Goal: Information Seeking & Learning: Learn about a topic

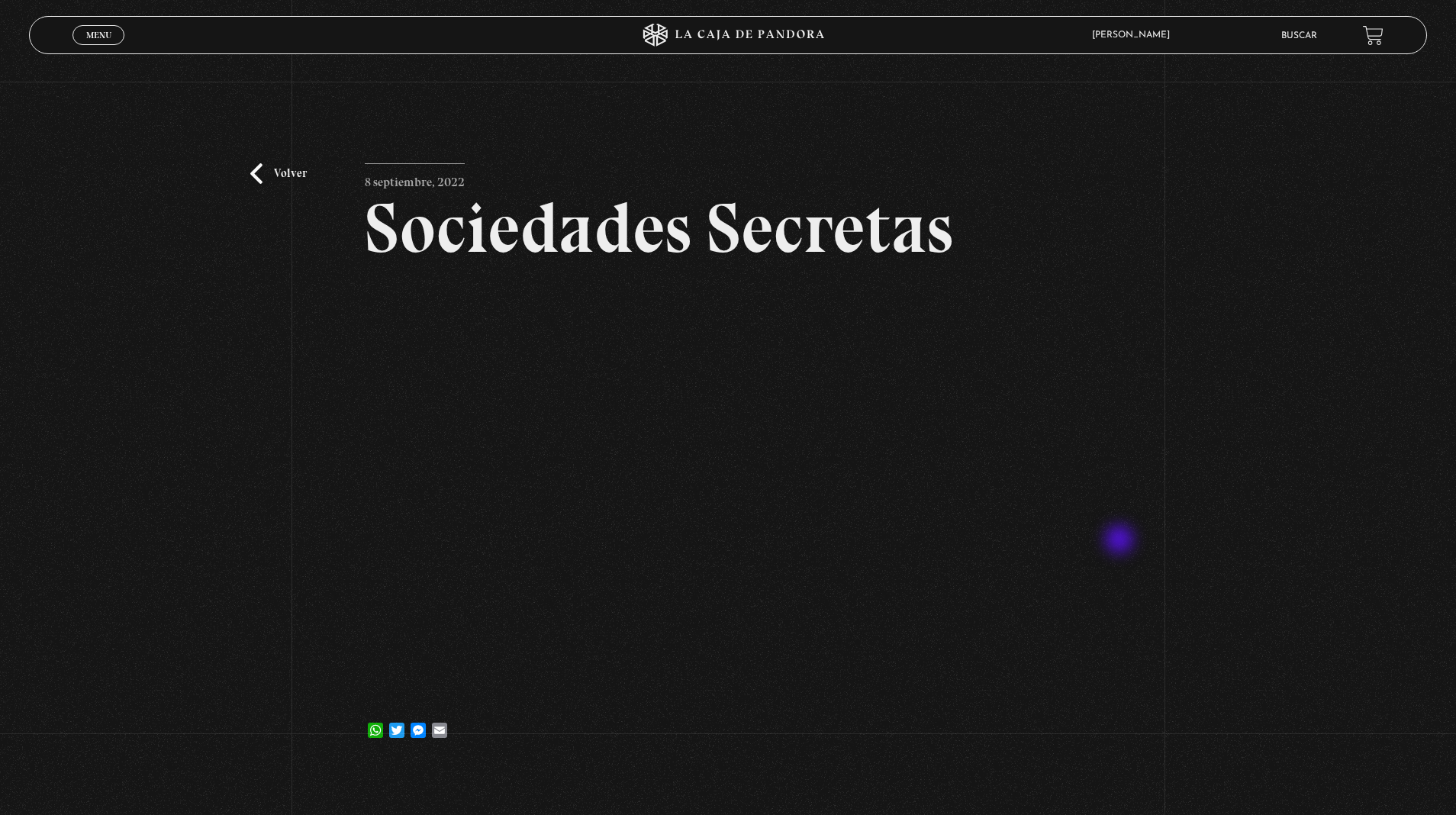
click at [295, 174] on link "Volver" at bounding box center [279, 173] width 57 height 20
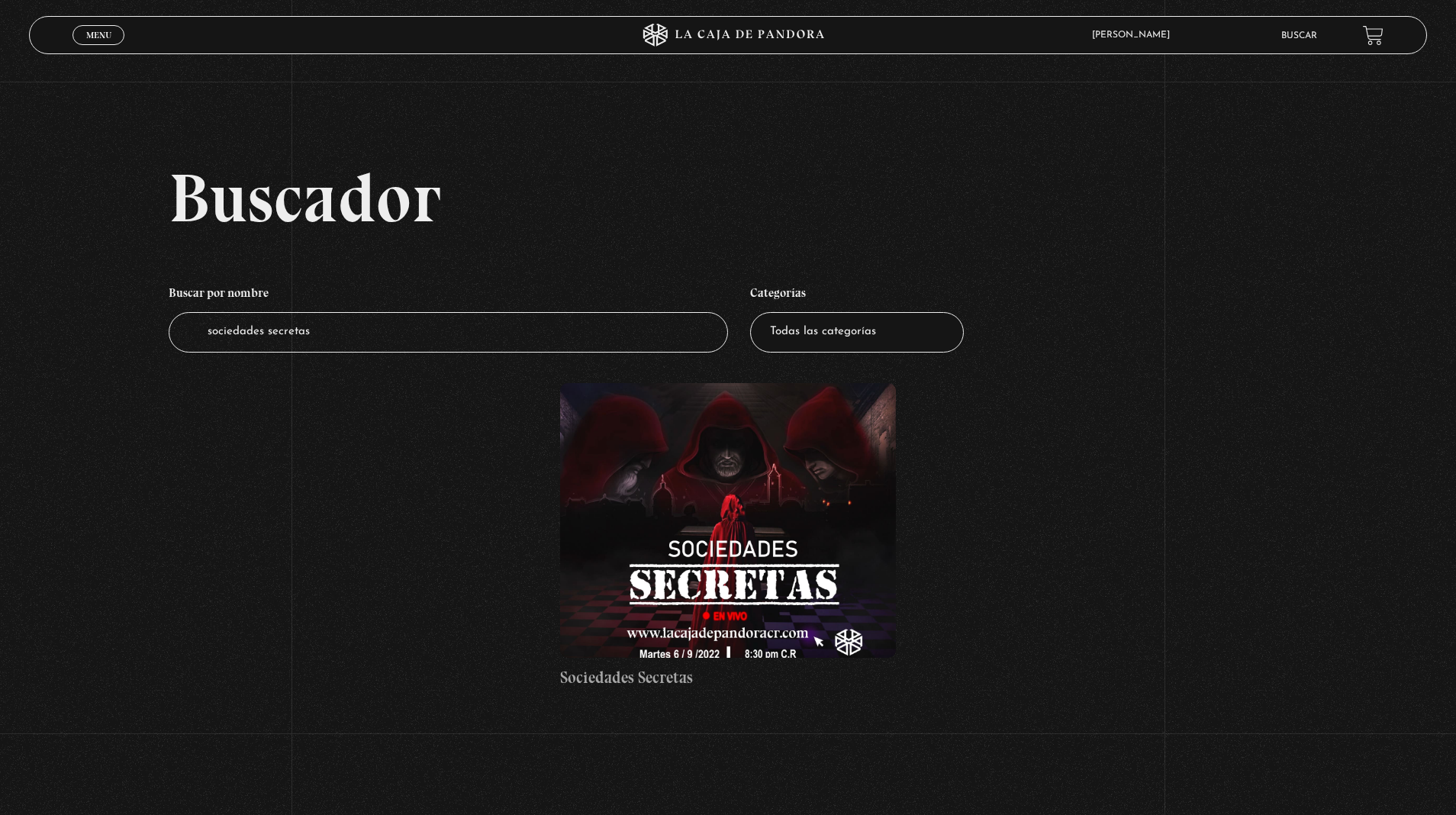
click at [294, 336] on input "sociedades secretas" at bounding box center [448, 332] width 560 height 41
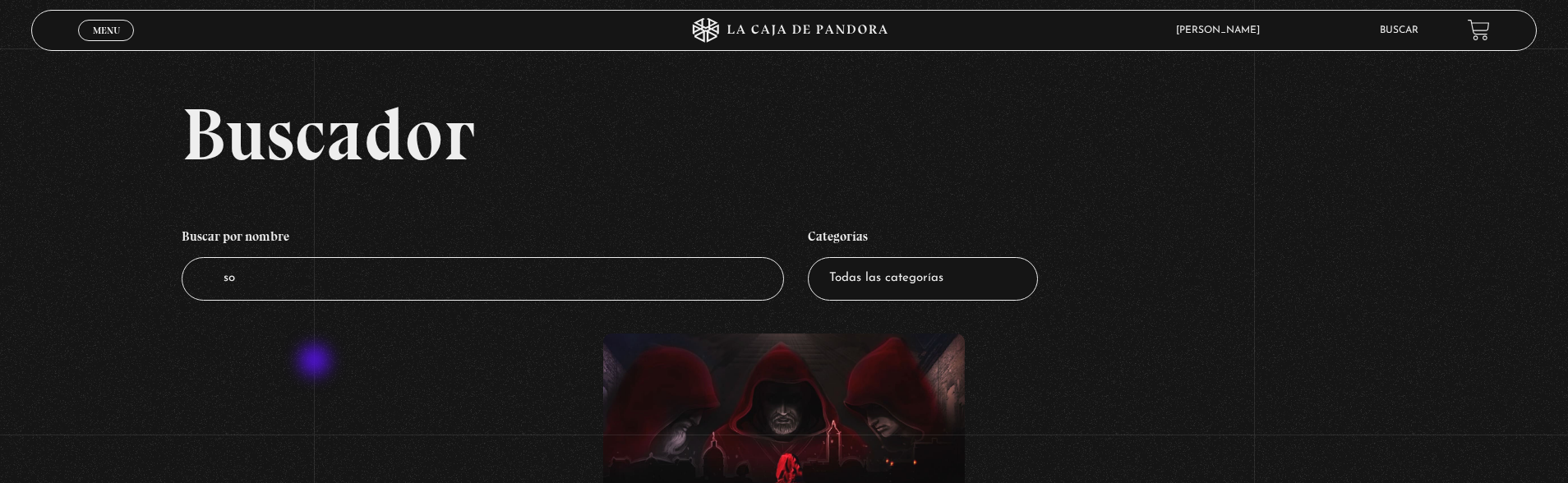
type input "s"
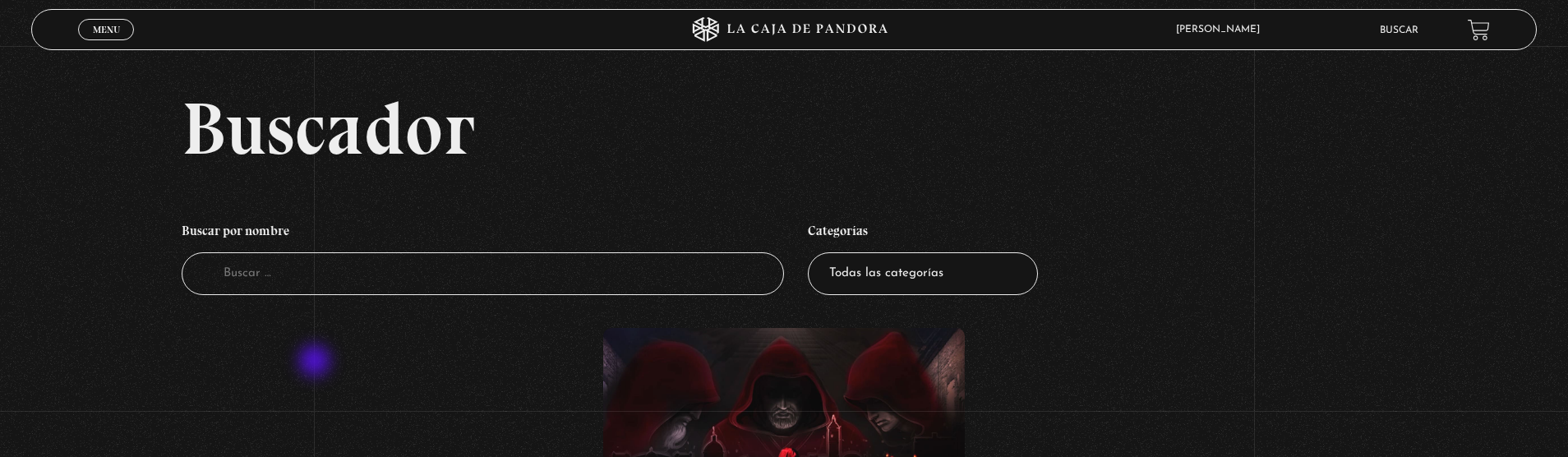
type input "P"
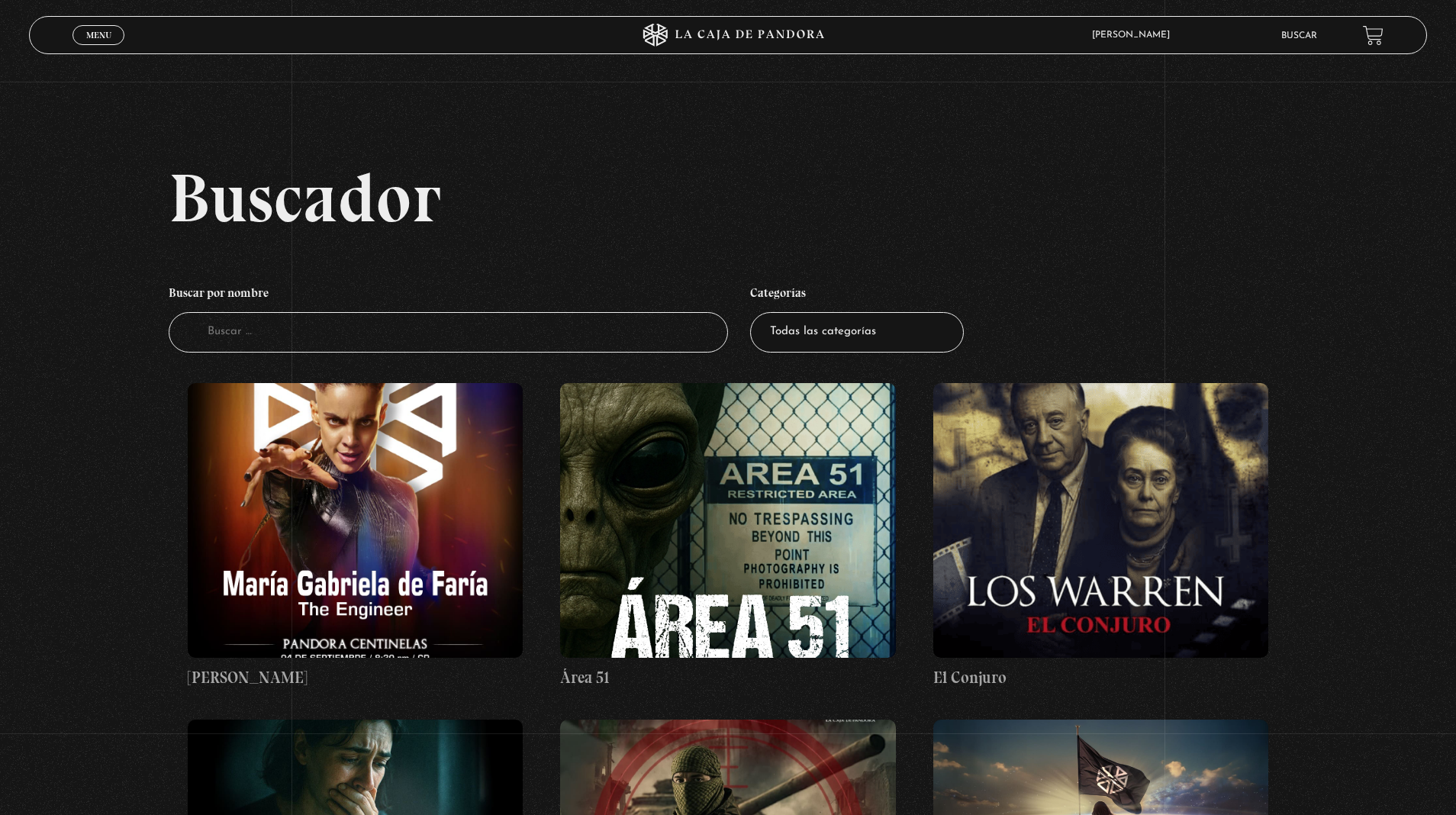
click at [692, 337] on input "Buscador" at bounding box center [448, 332] width 560 height 41
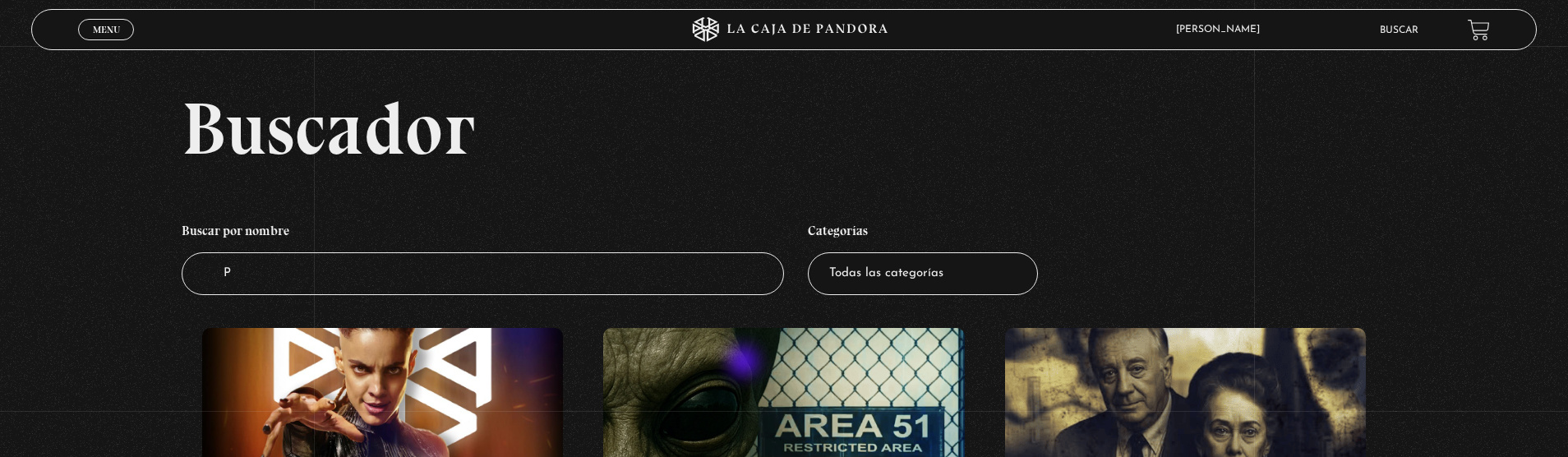
type input "Pe"
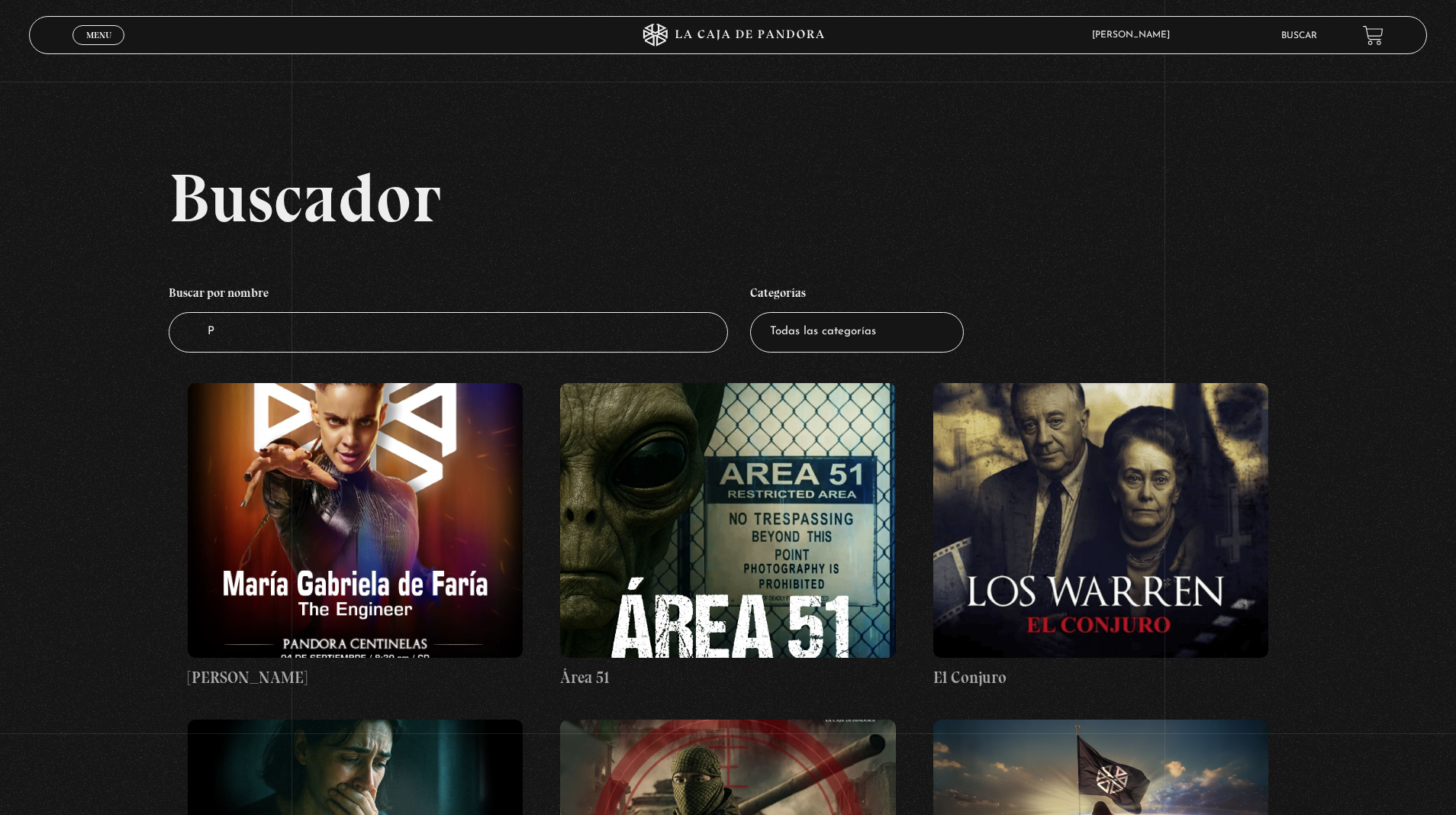
click at [687, 336] on input "P" at bounding box center [448, 332] width 560 height 41
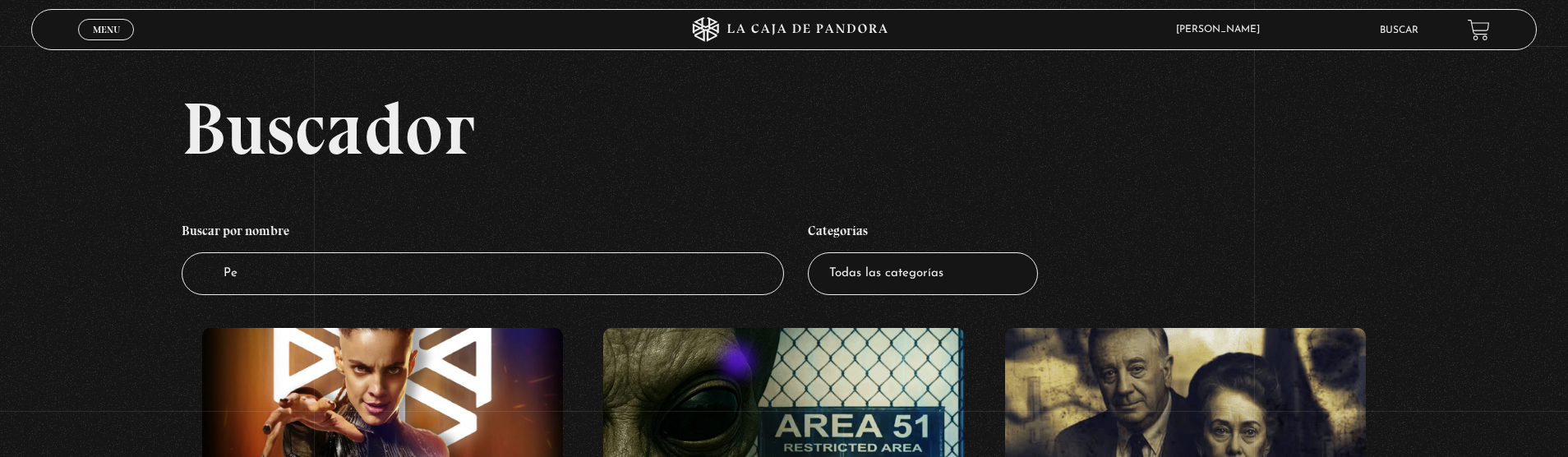
type input "Ped"
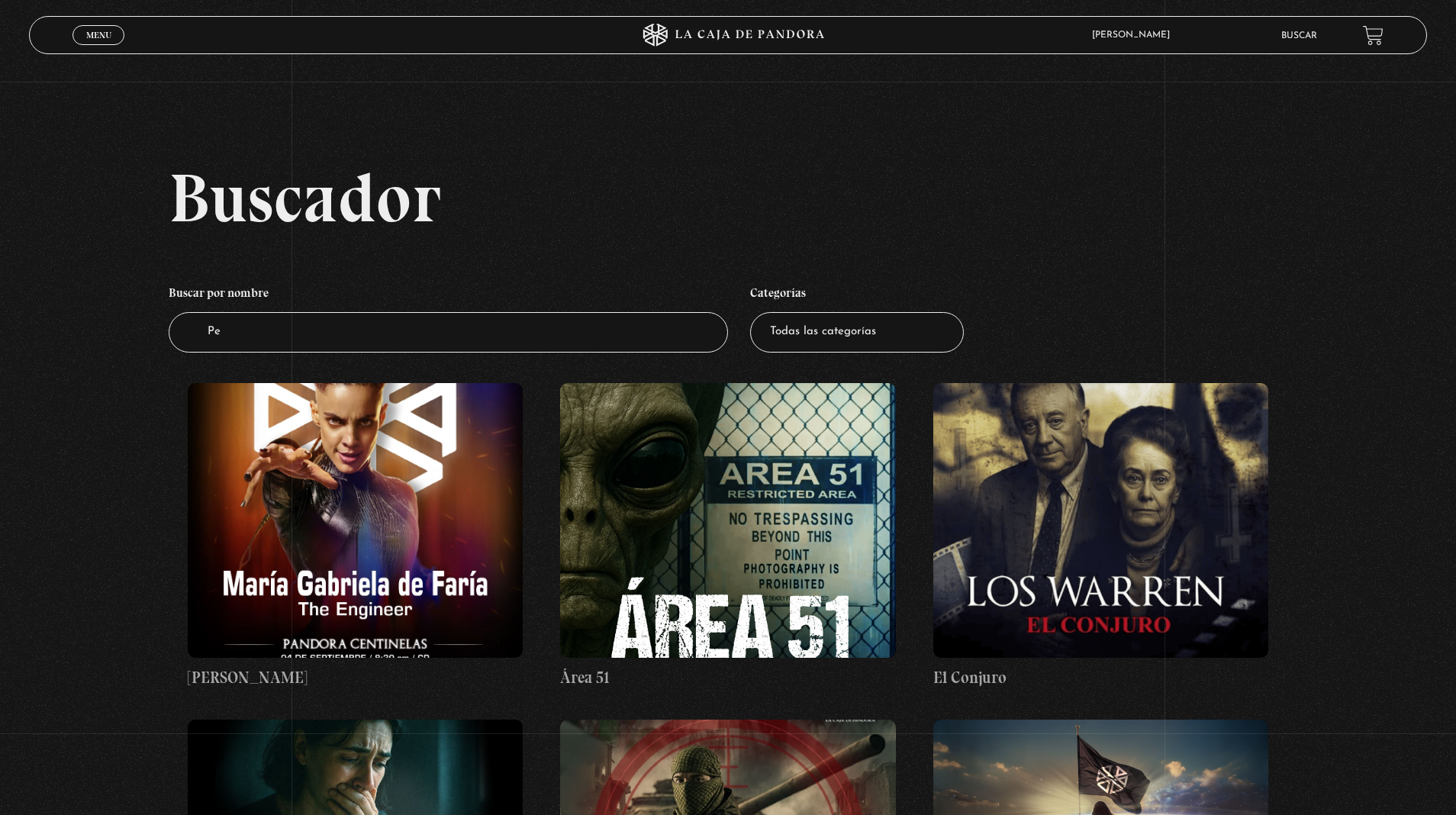
click at [749, 408] on figure at bounding box center [728, 520] width 335 height 275
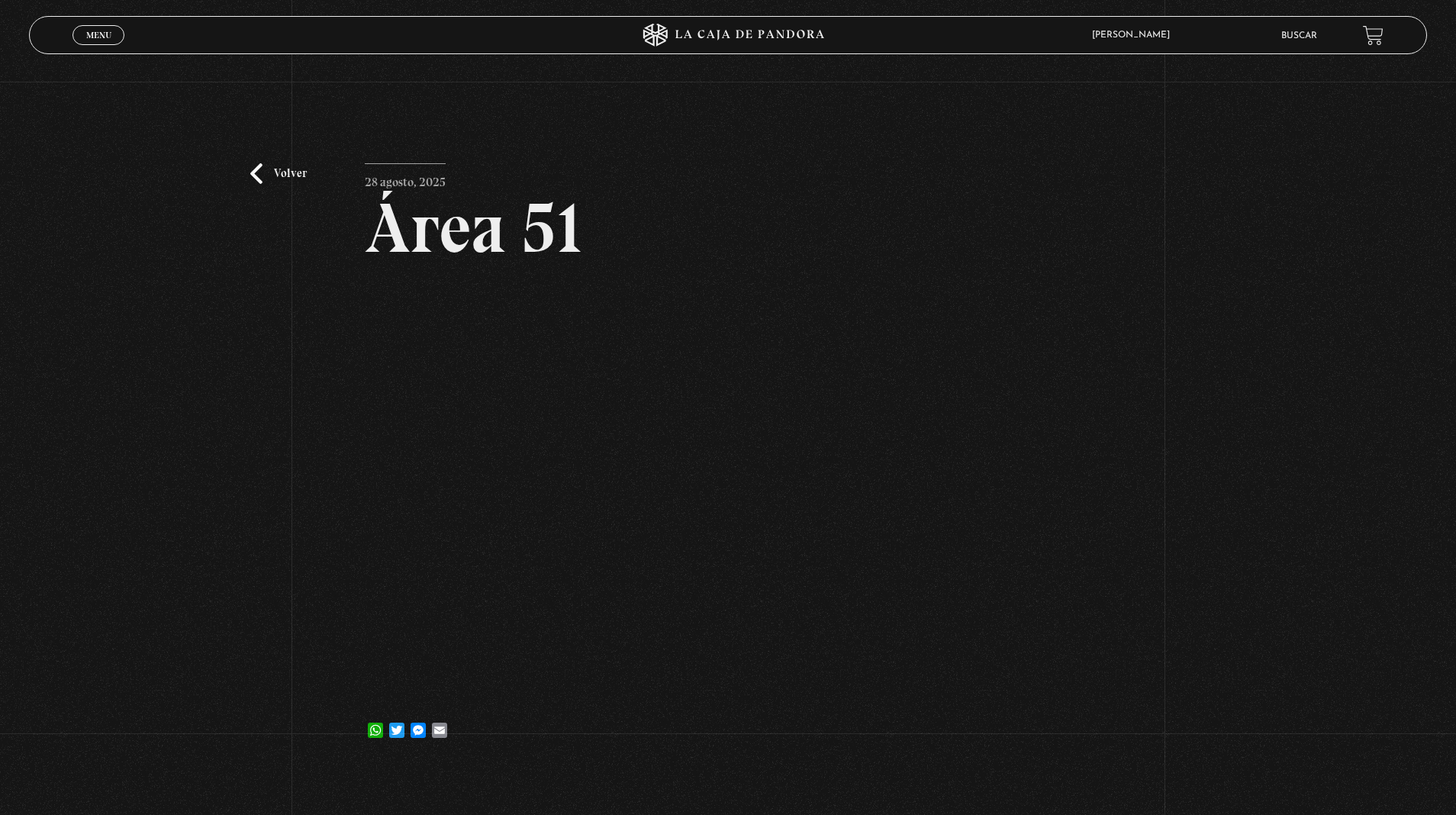
click at [269, 173] on link "Volver" at bounding box center [279, 173] width 57 height 20
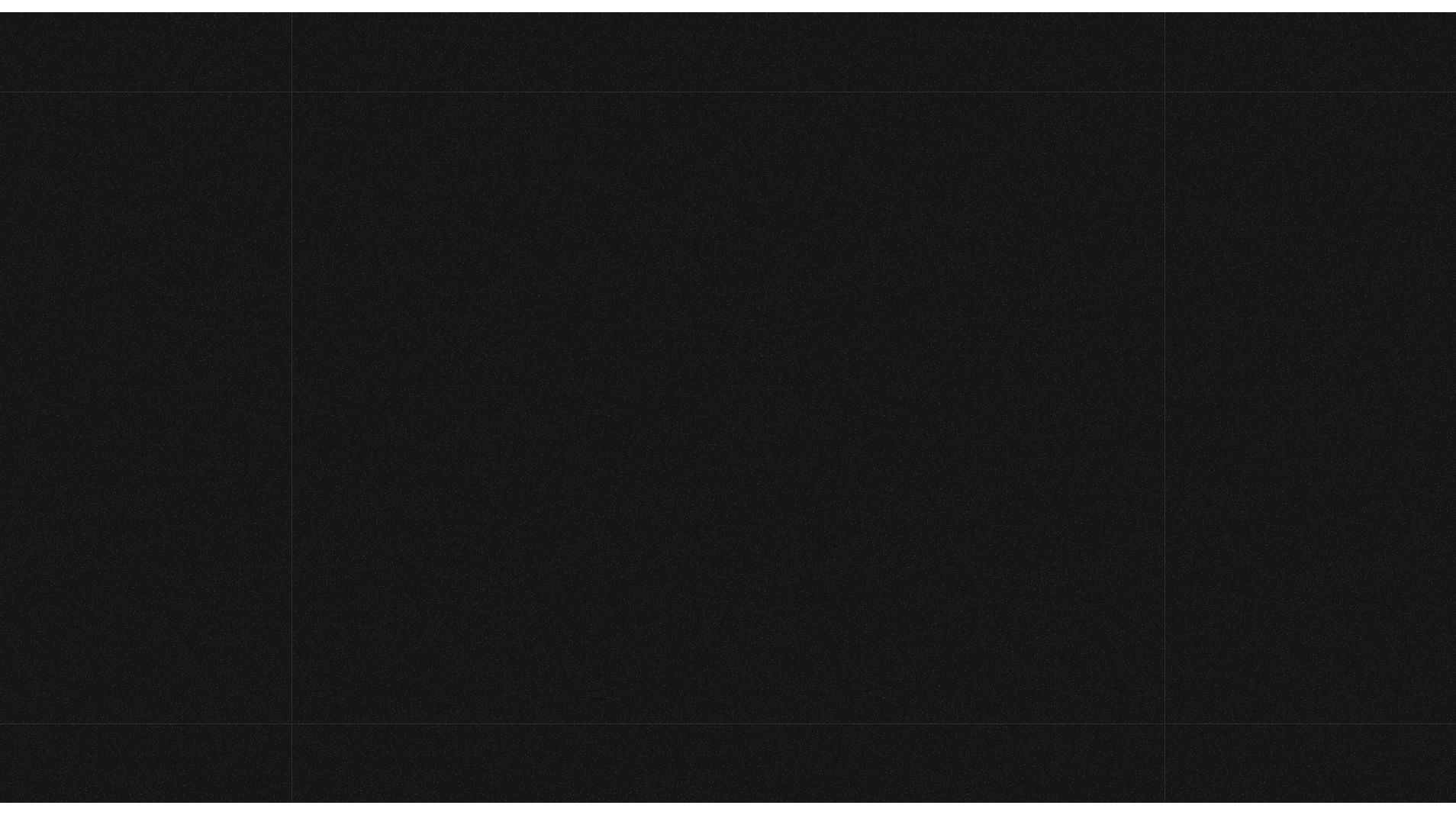
scroll to position [5, 0]
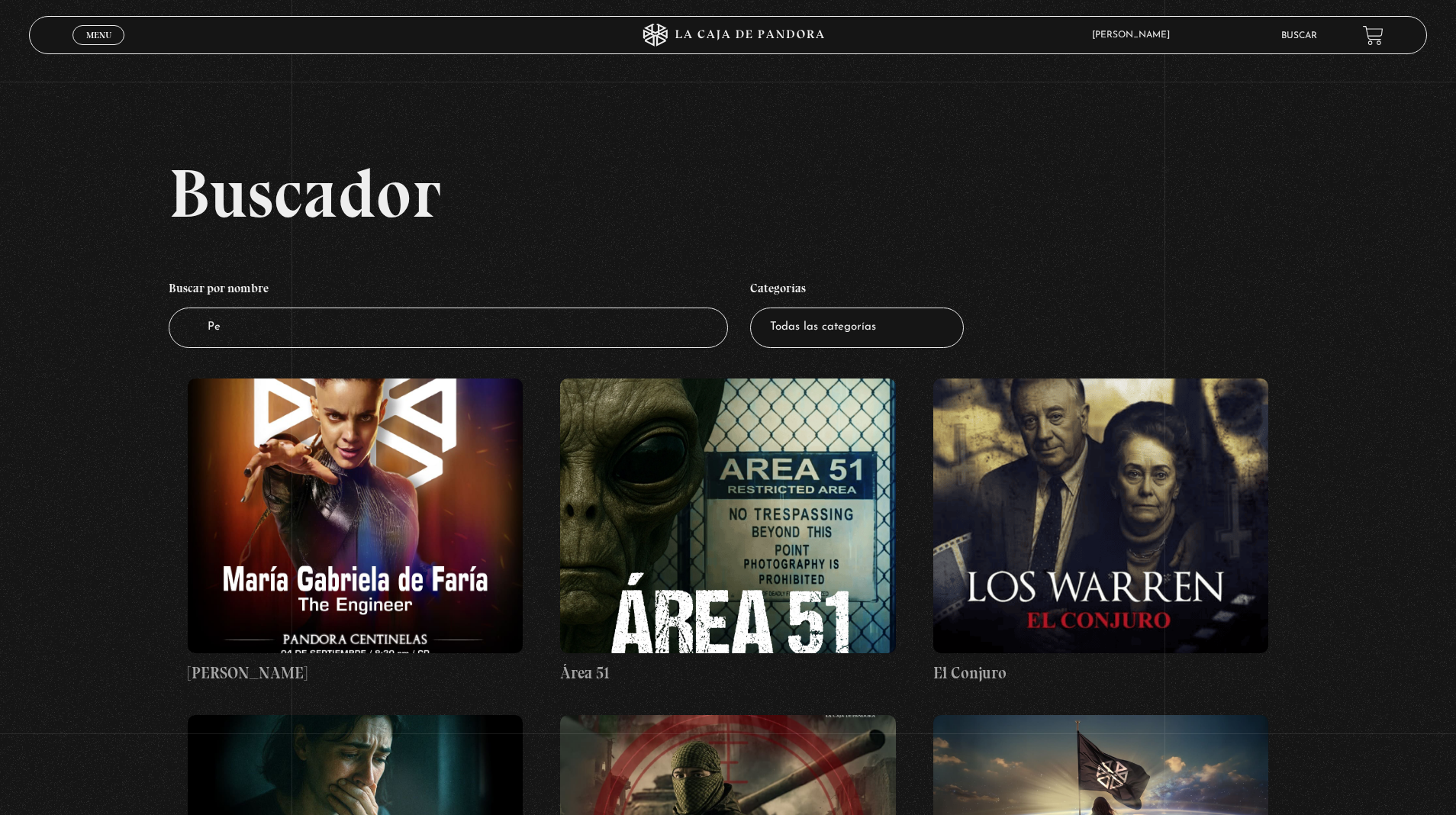
click at [269, 337] on input "Pe" at bounding box center [448, 328] width 560 height 41
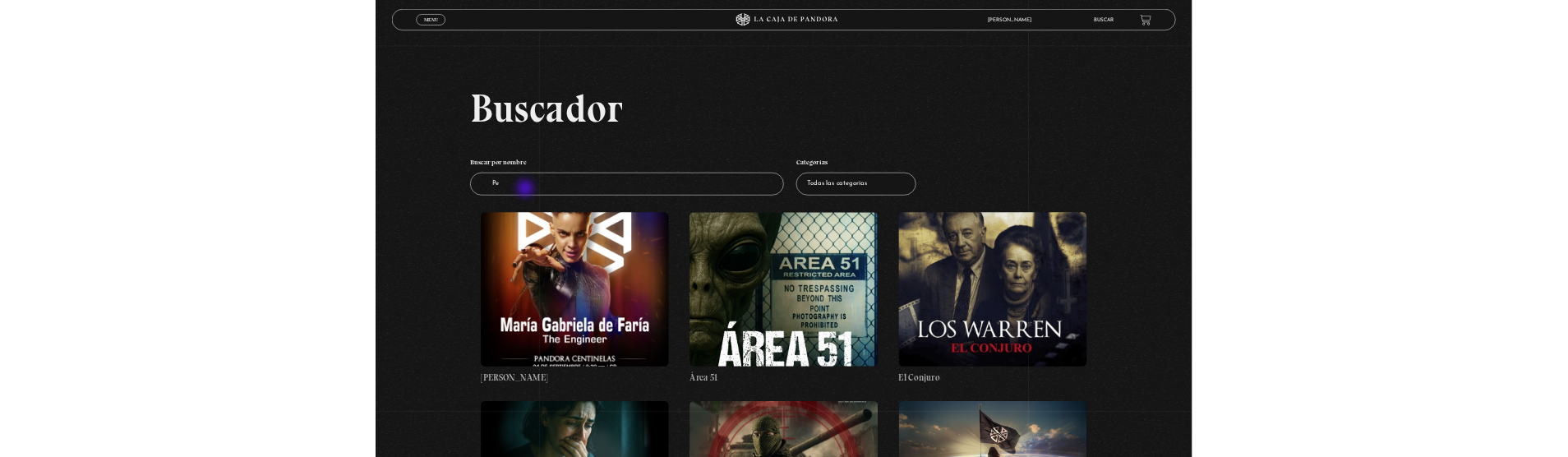
scroll to position [0, 0]
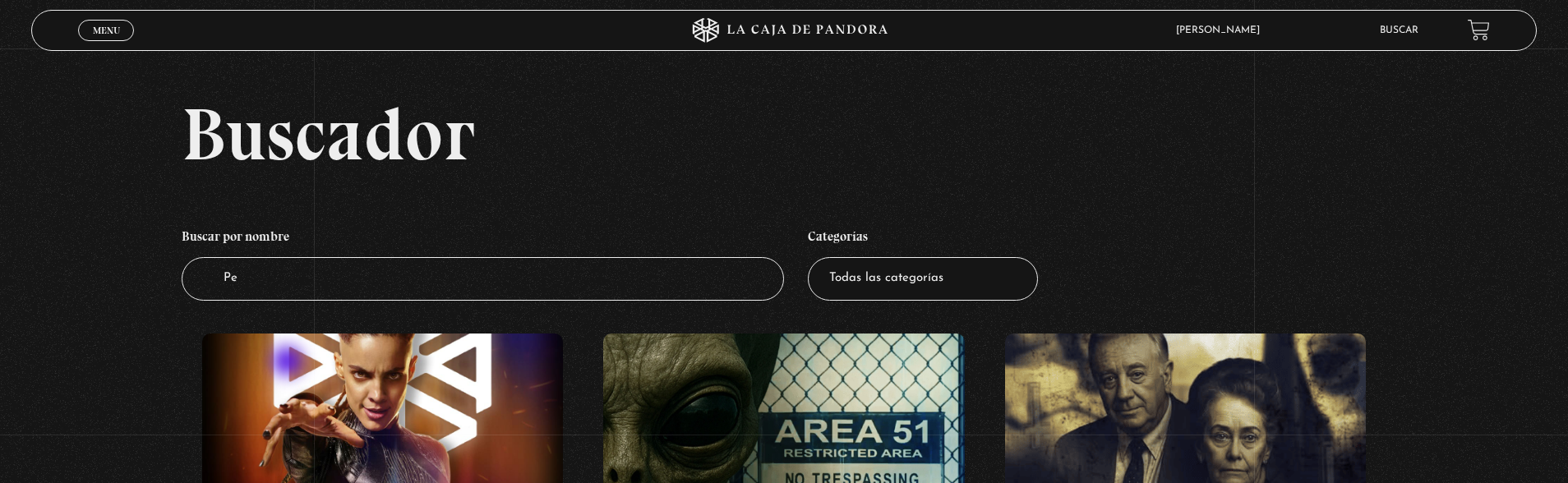
type input "Ped"
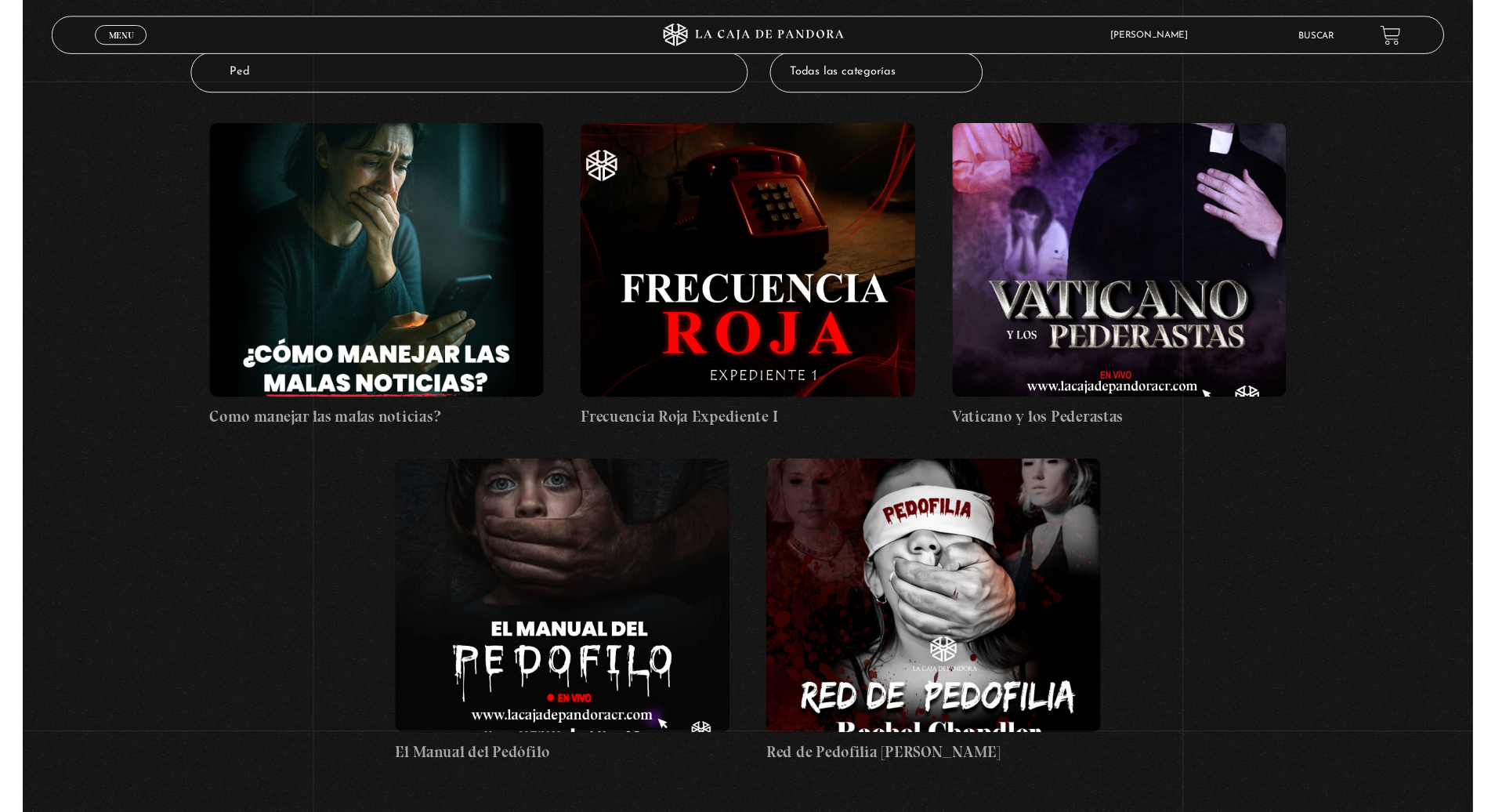
scroll to position [339, 0]
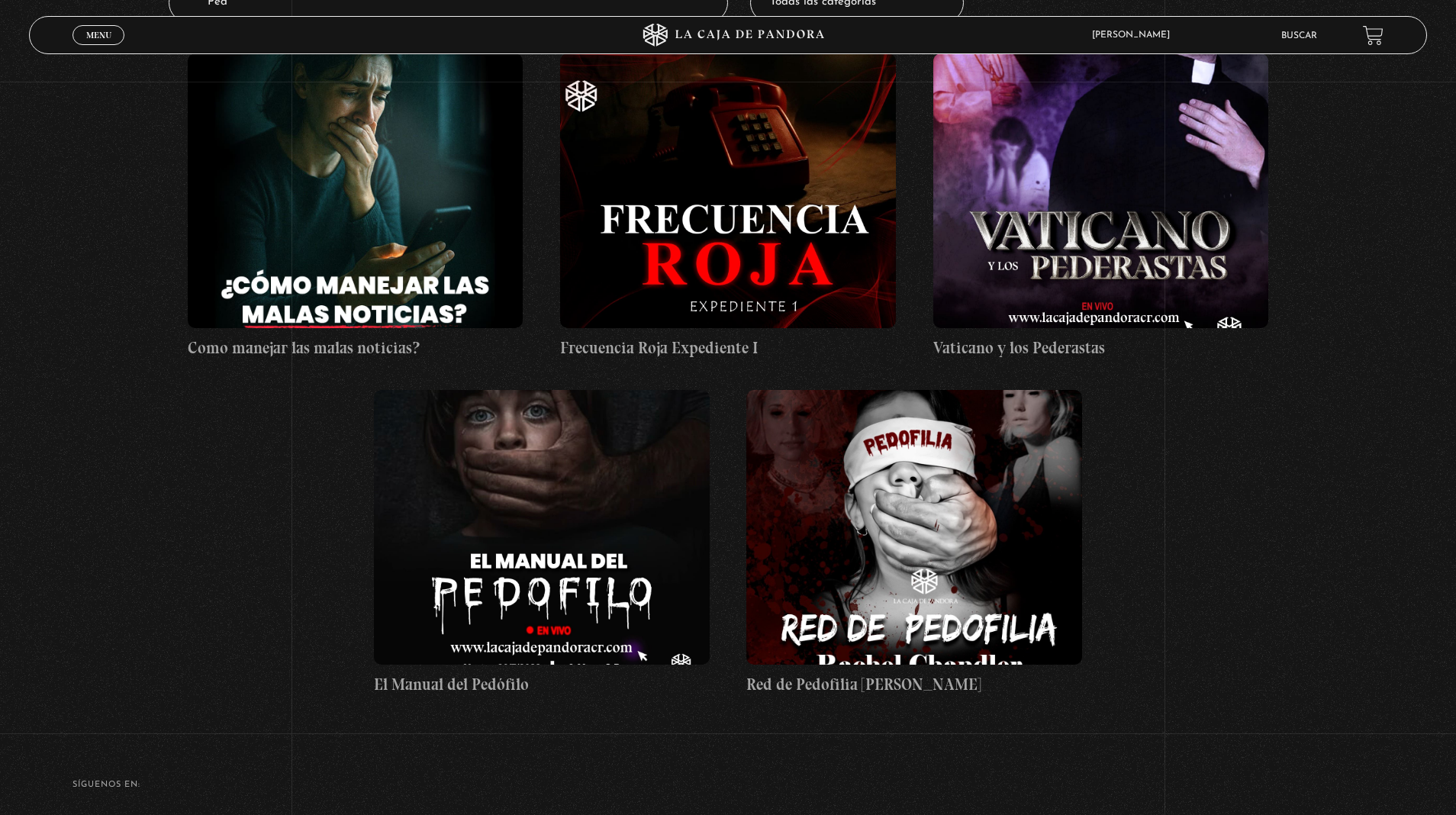
click at [805, 588] on figure at bounding box center [914, 527] width 335 height 275
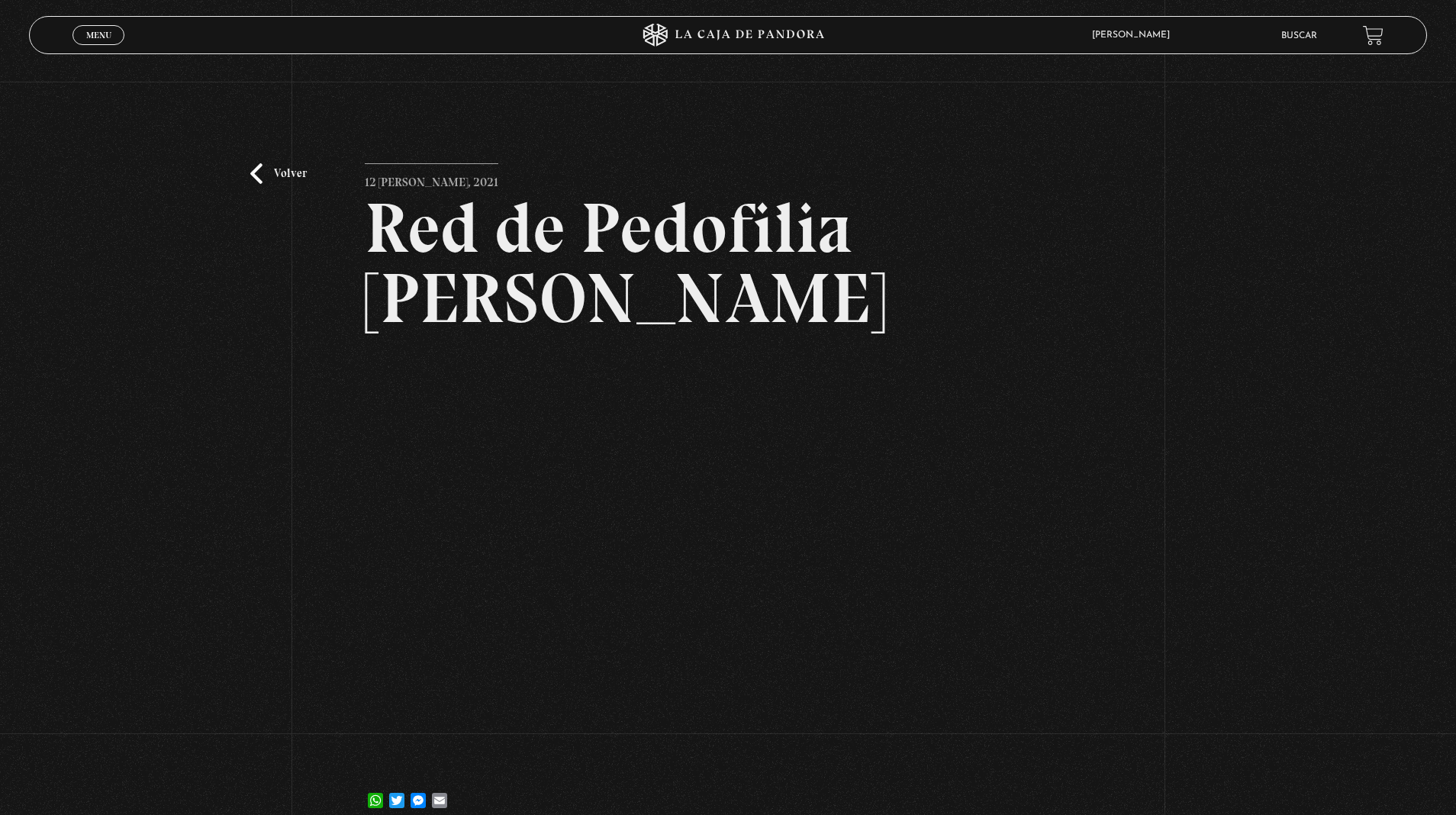
click at [109, 37] on span "Menu" at bounding box center [98, 35] width 25 height 9
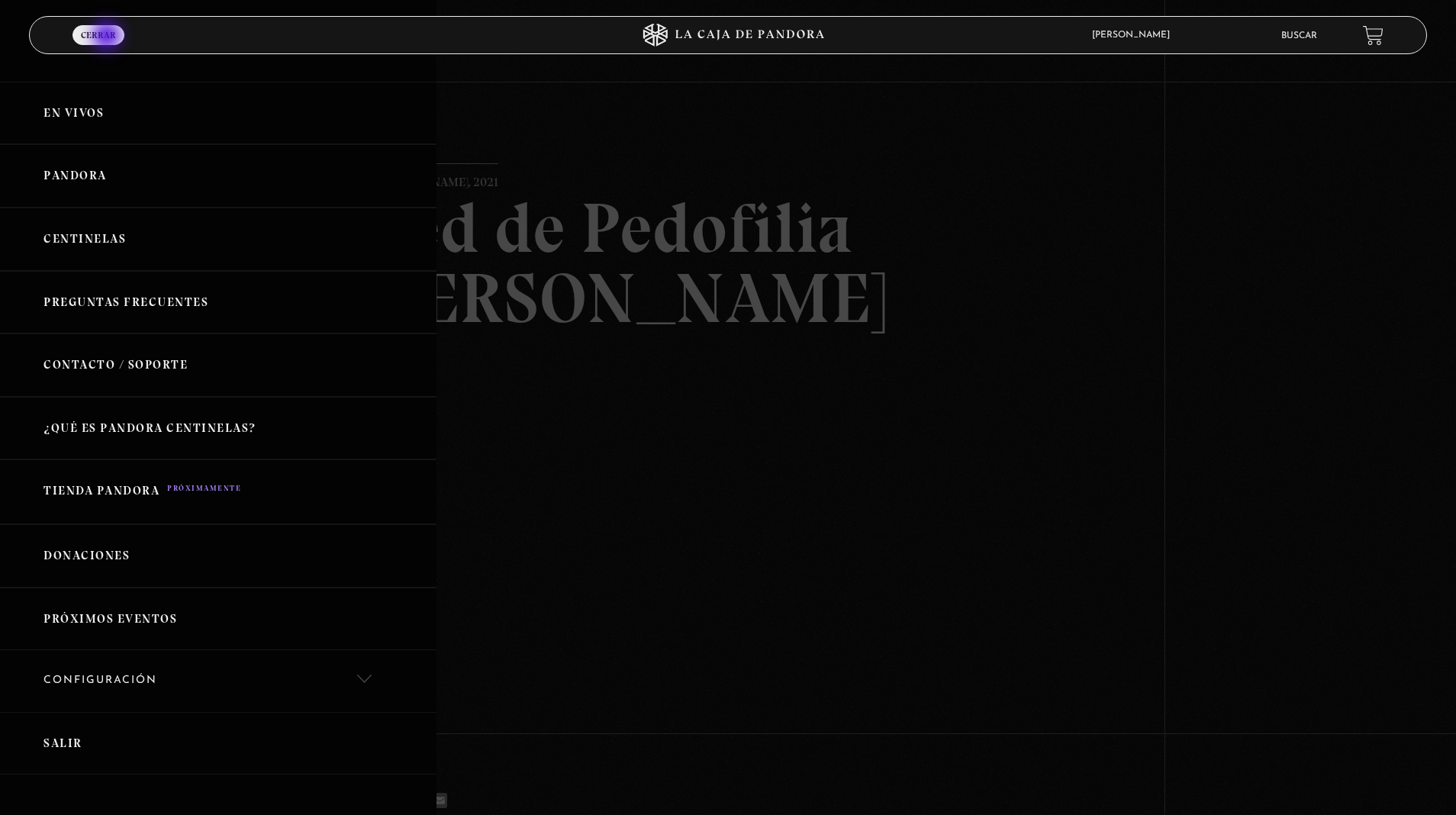
click at [109, 187] on link "Pandora" at bounding box center [218, 176] width 437 height 63
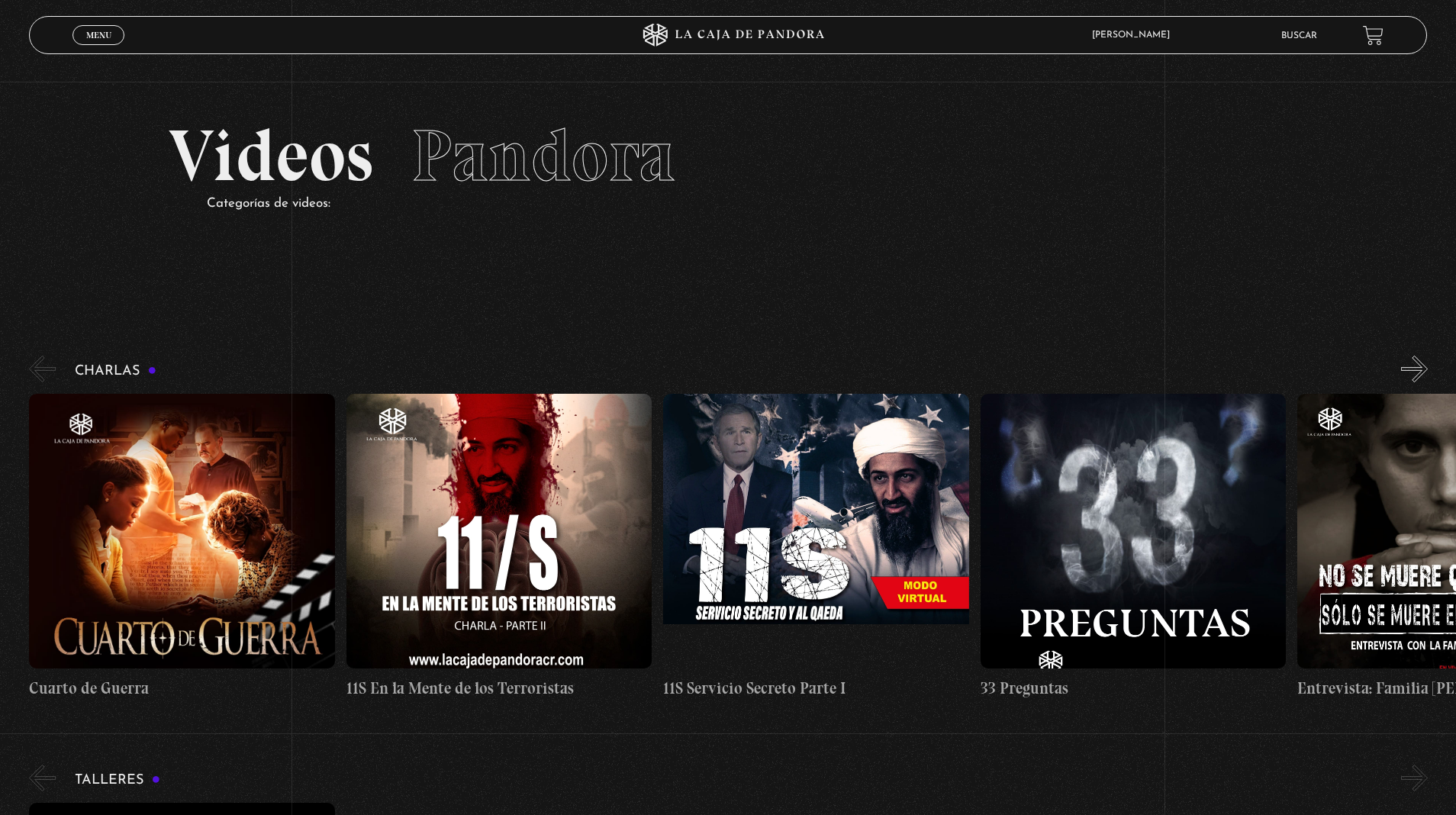
click at [1421, 372] on button "»" at bounding box center [1415, 369] width 27 height 27
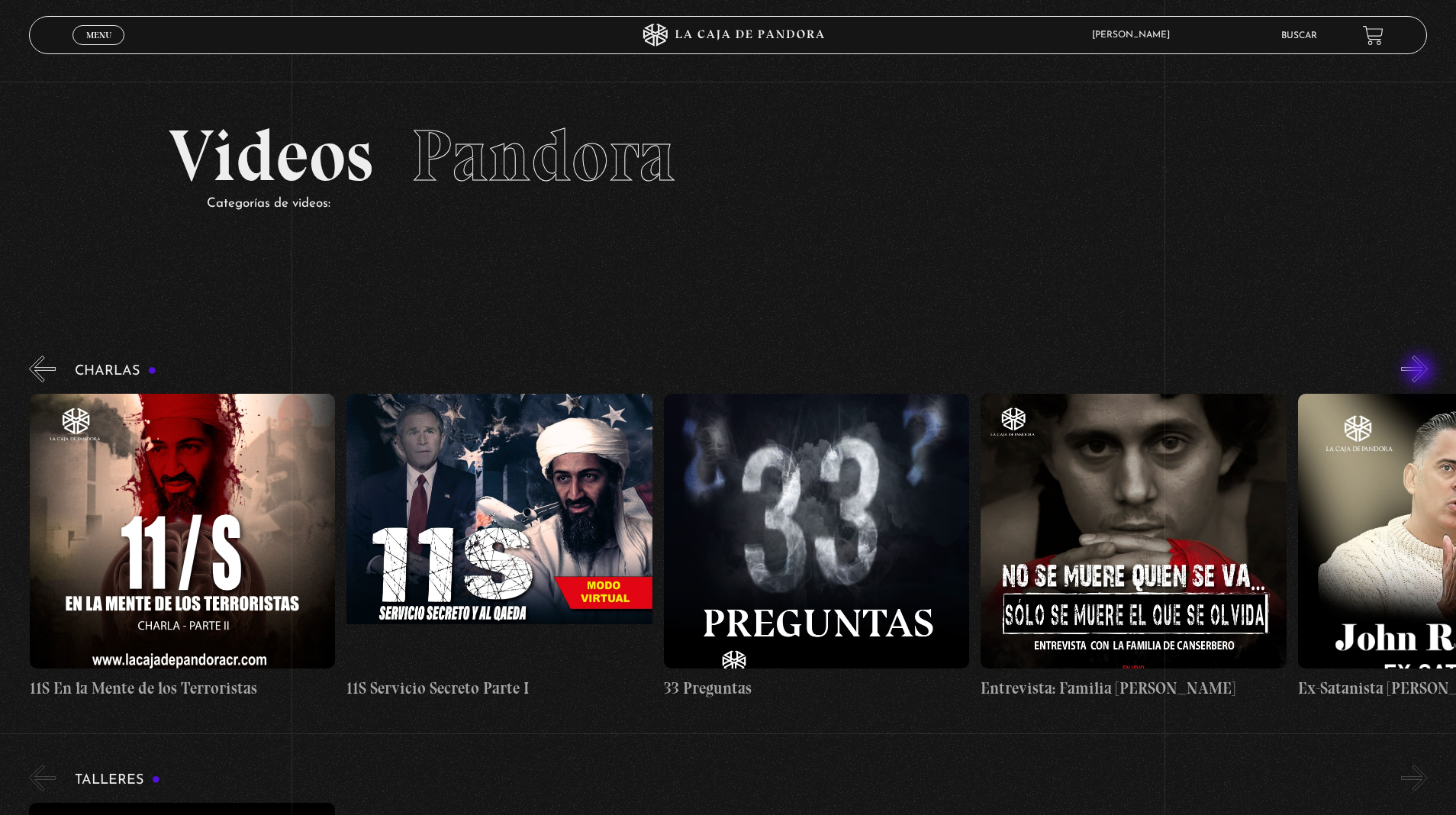
scroll to position [0, 317]
click at [1421, 372] on button "»" at bounding box center [1415, 369] width 27 height 27
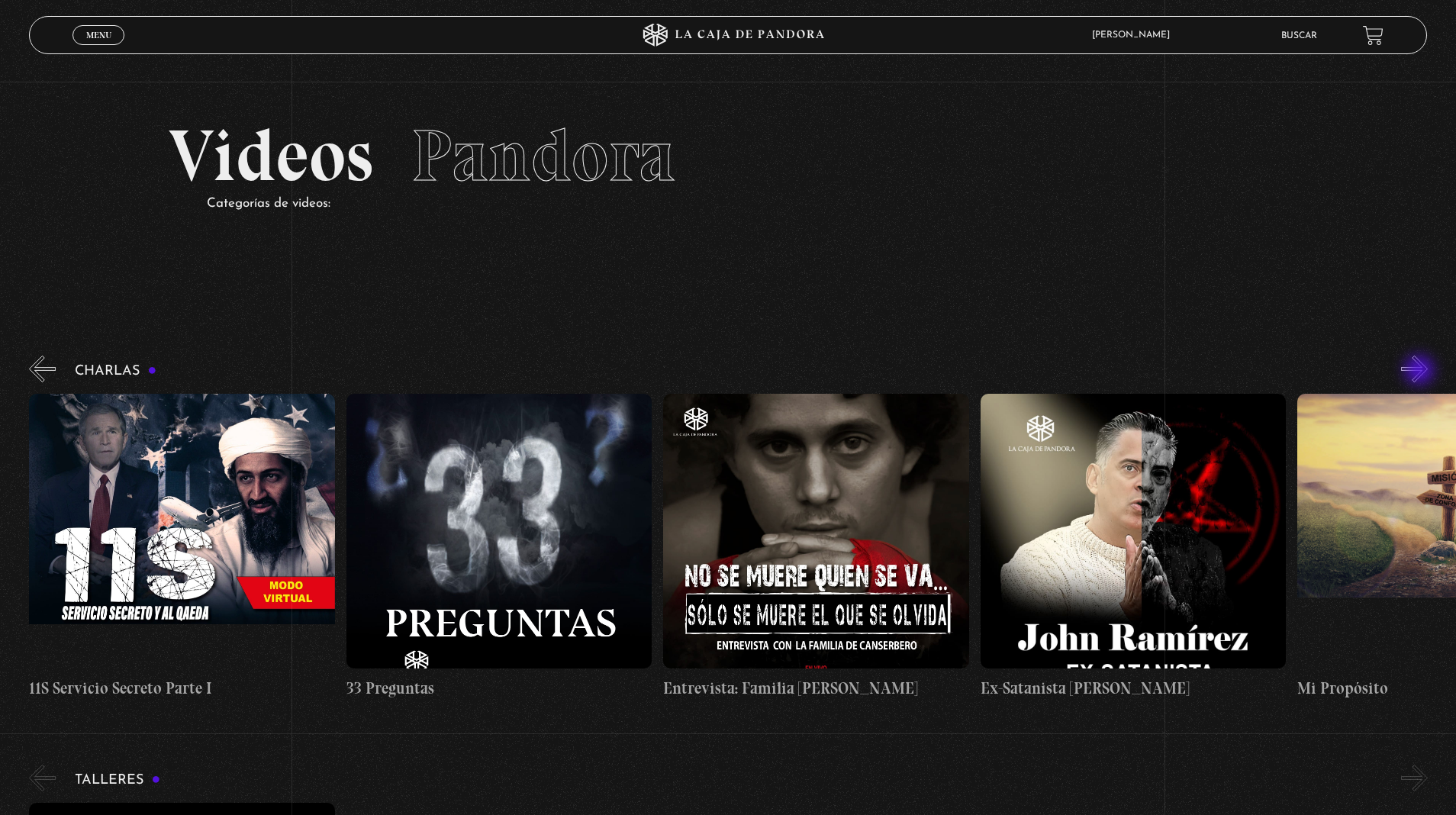
click at [1421, 372] on button "»" at bounding box center [1415, 369] width 27 height 27
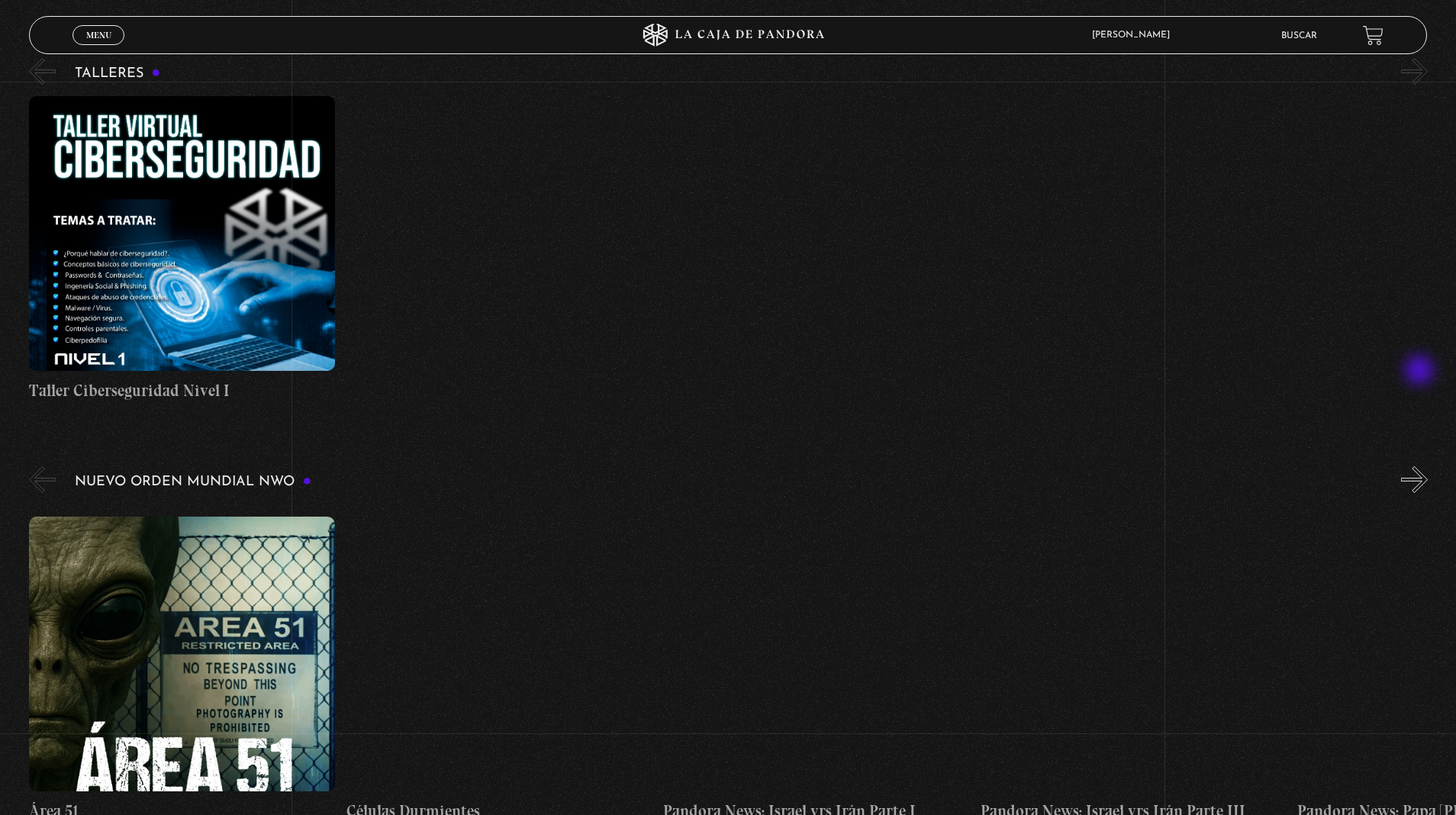
scroll to position [809, 0]
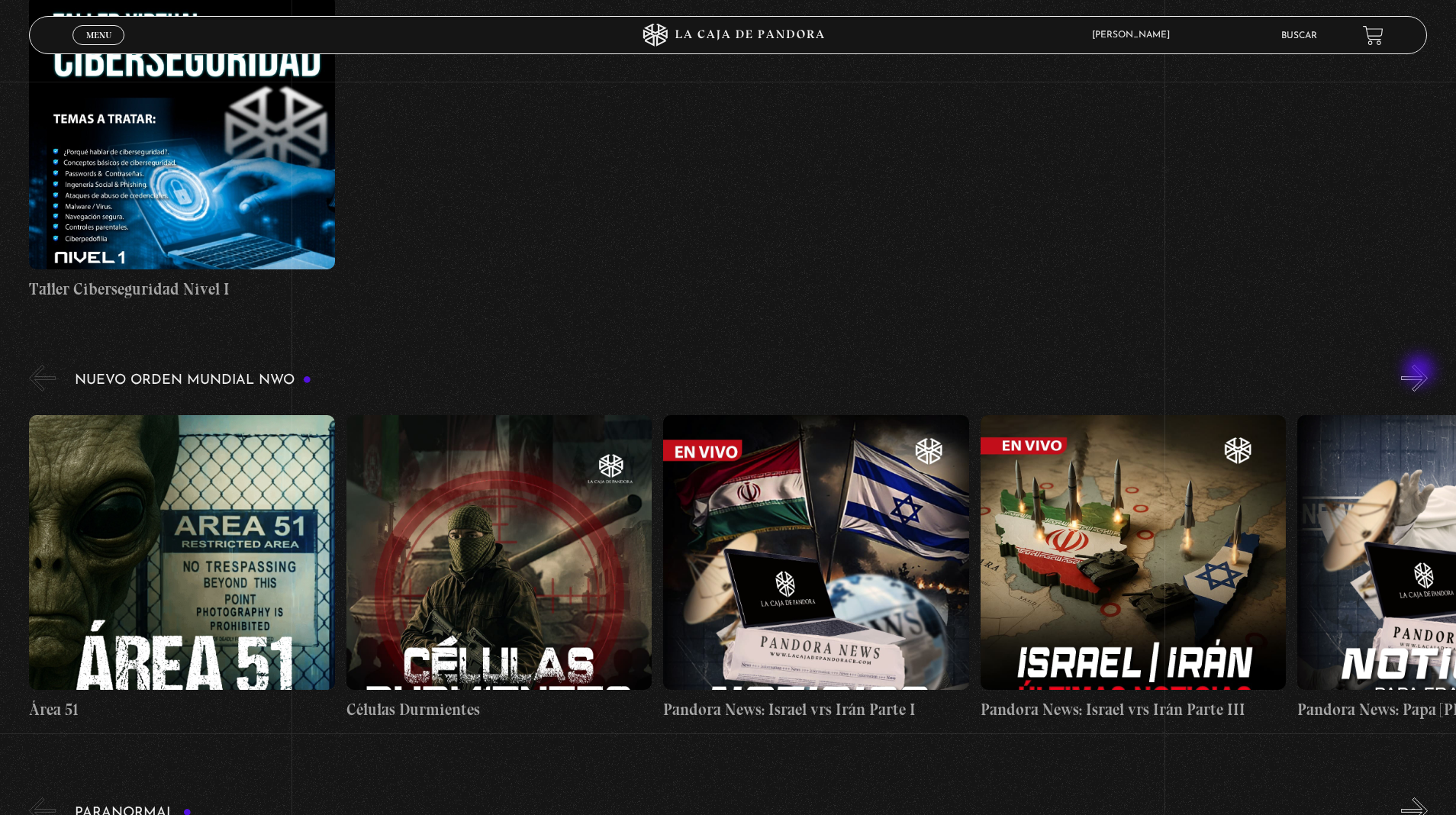
click at [1421, 385] on button "»" at bounding box center [1415, 378] width 27 height 27
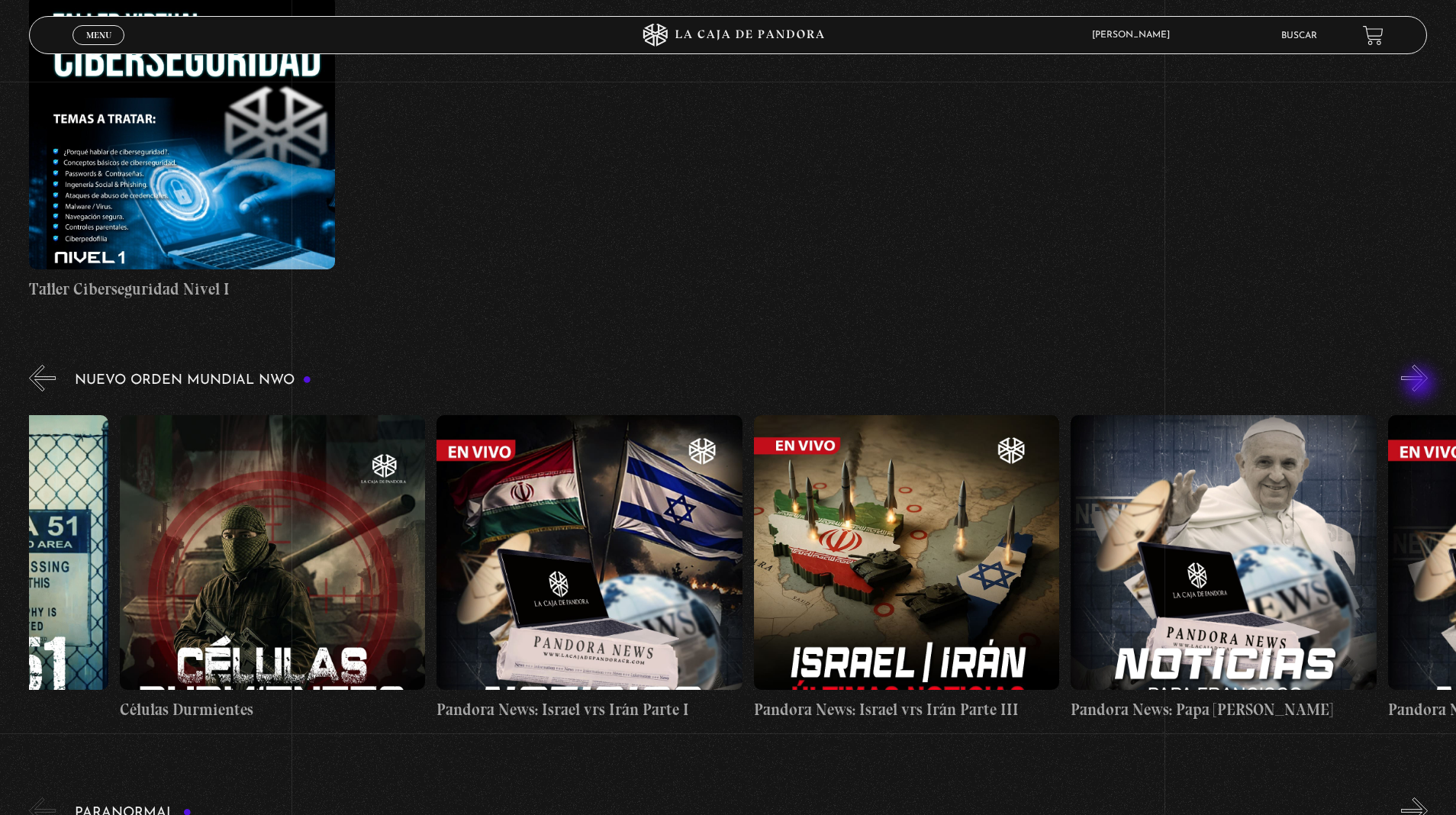
click at [1421, 385] on button "»" at bounding box center [1415, 378] width 27 height 27
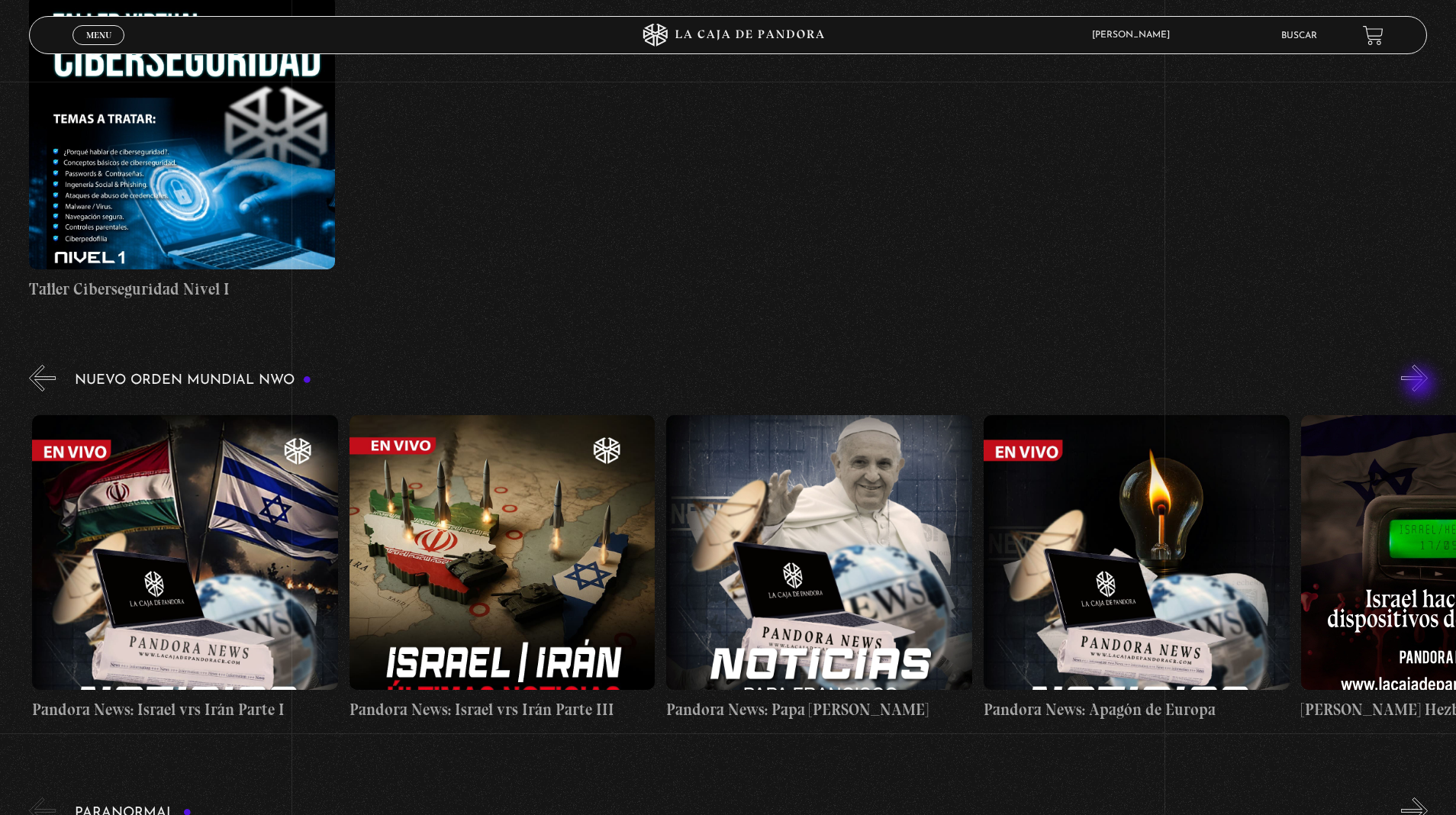
scroll to position [0, 634]
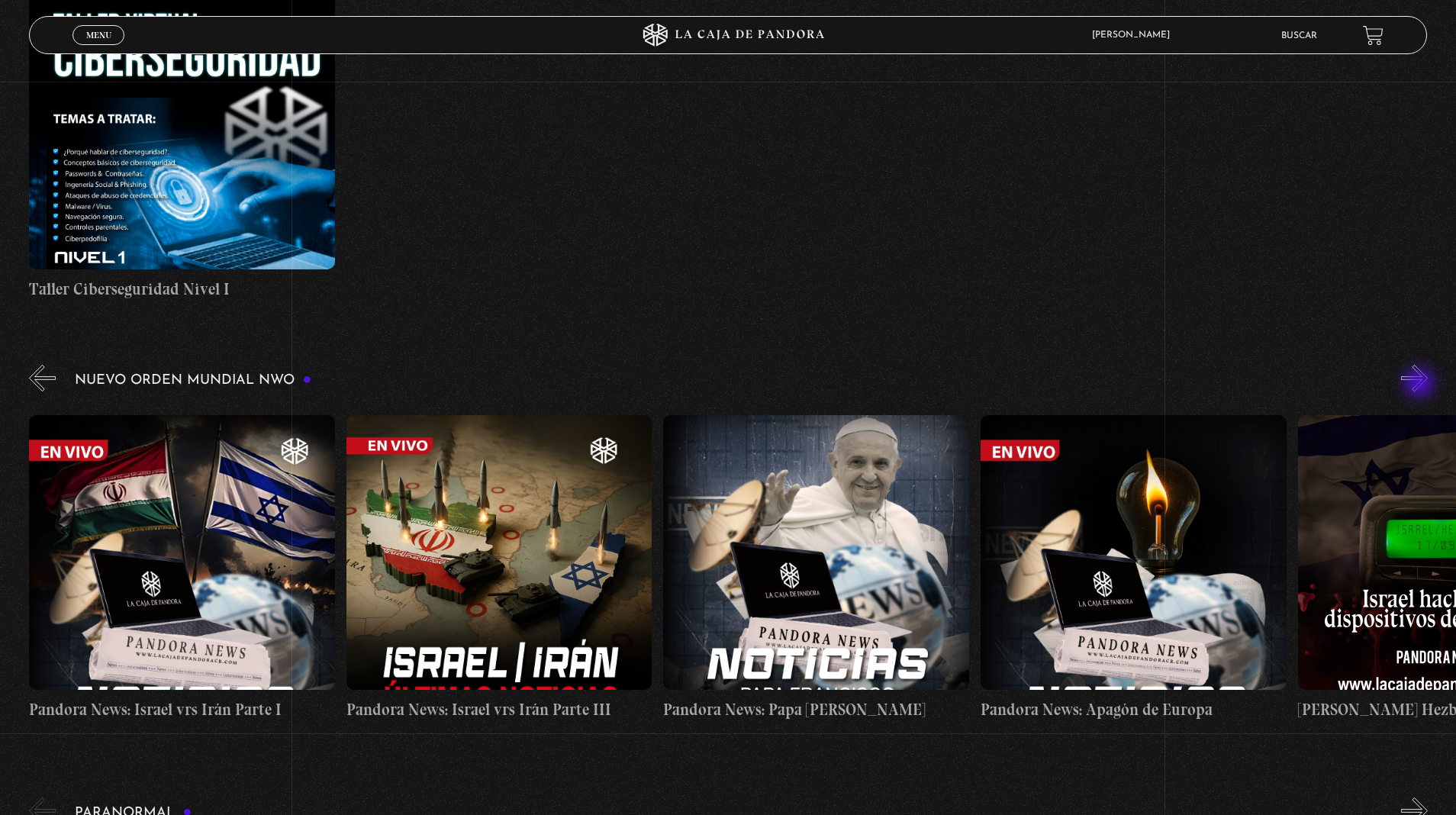
click at [1421, 385] on button "»" at bounding box center [1415, 378] width 27 height 27
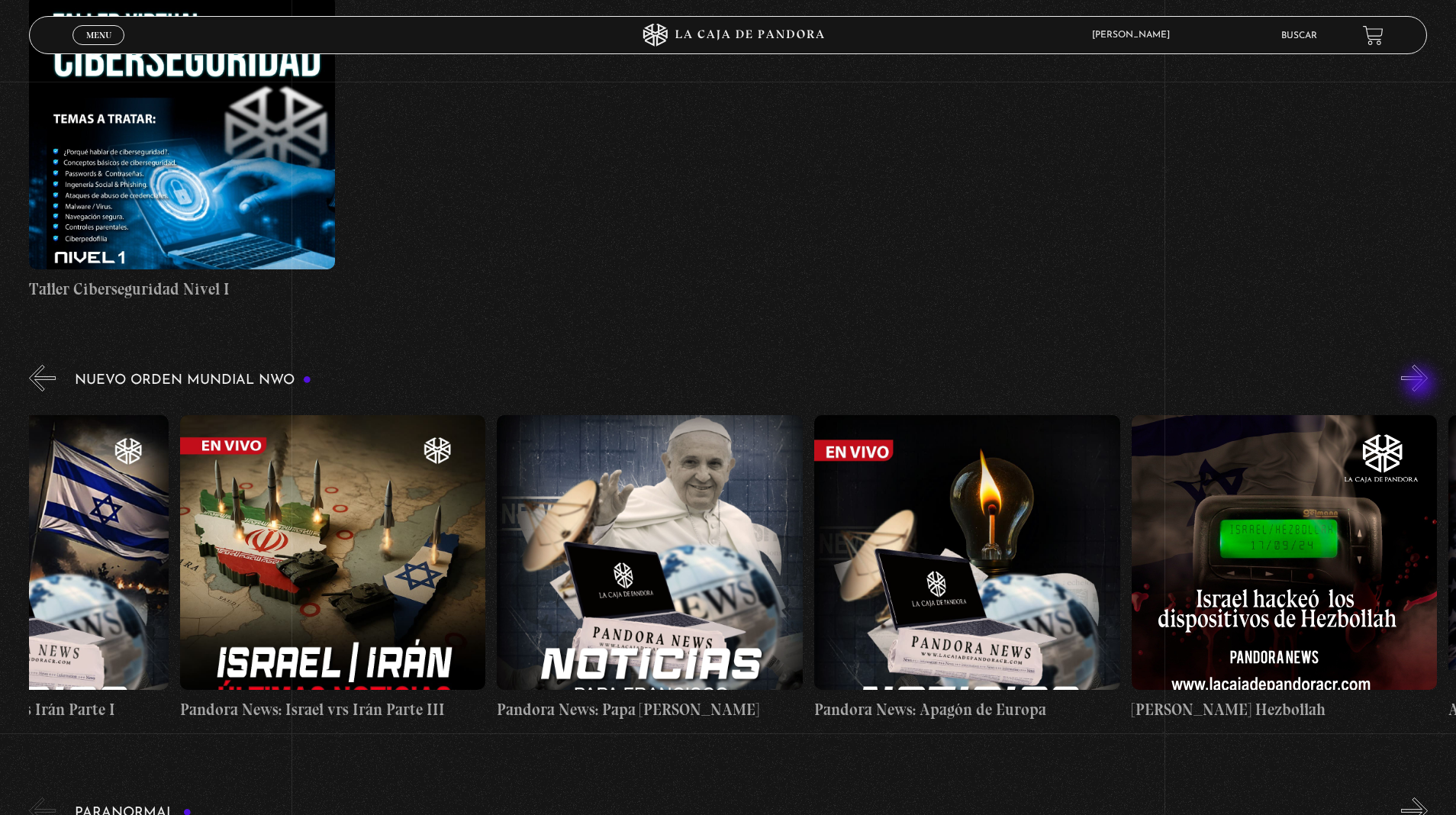
click at [1421, 385] on button "»" at bounding box center [1415, 378] width 27 height 27
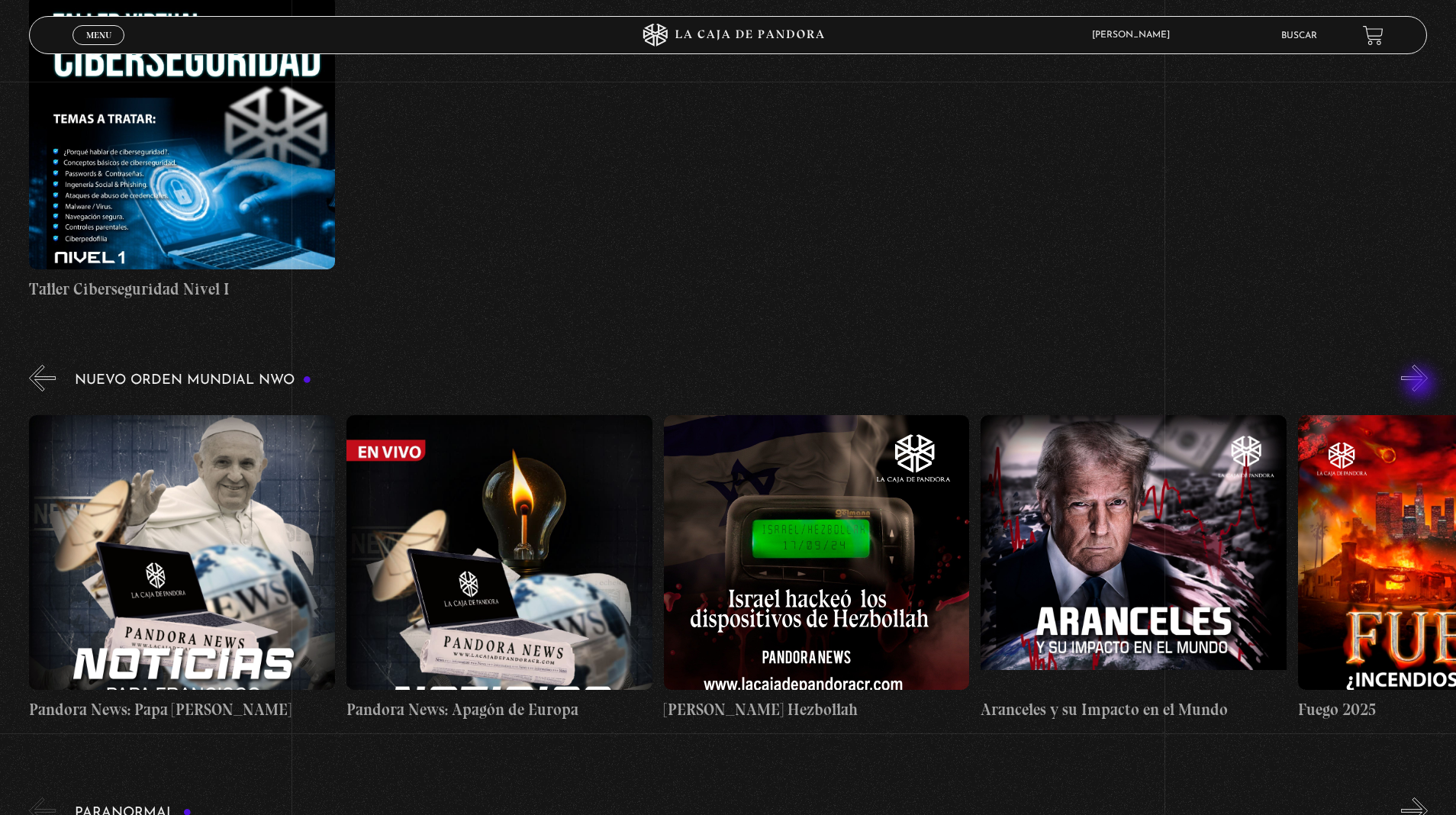
click at [1421, 385] on button "»" at bounding box center [1415, 378] width 27 height 27
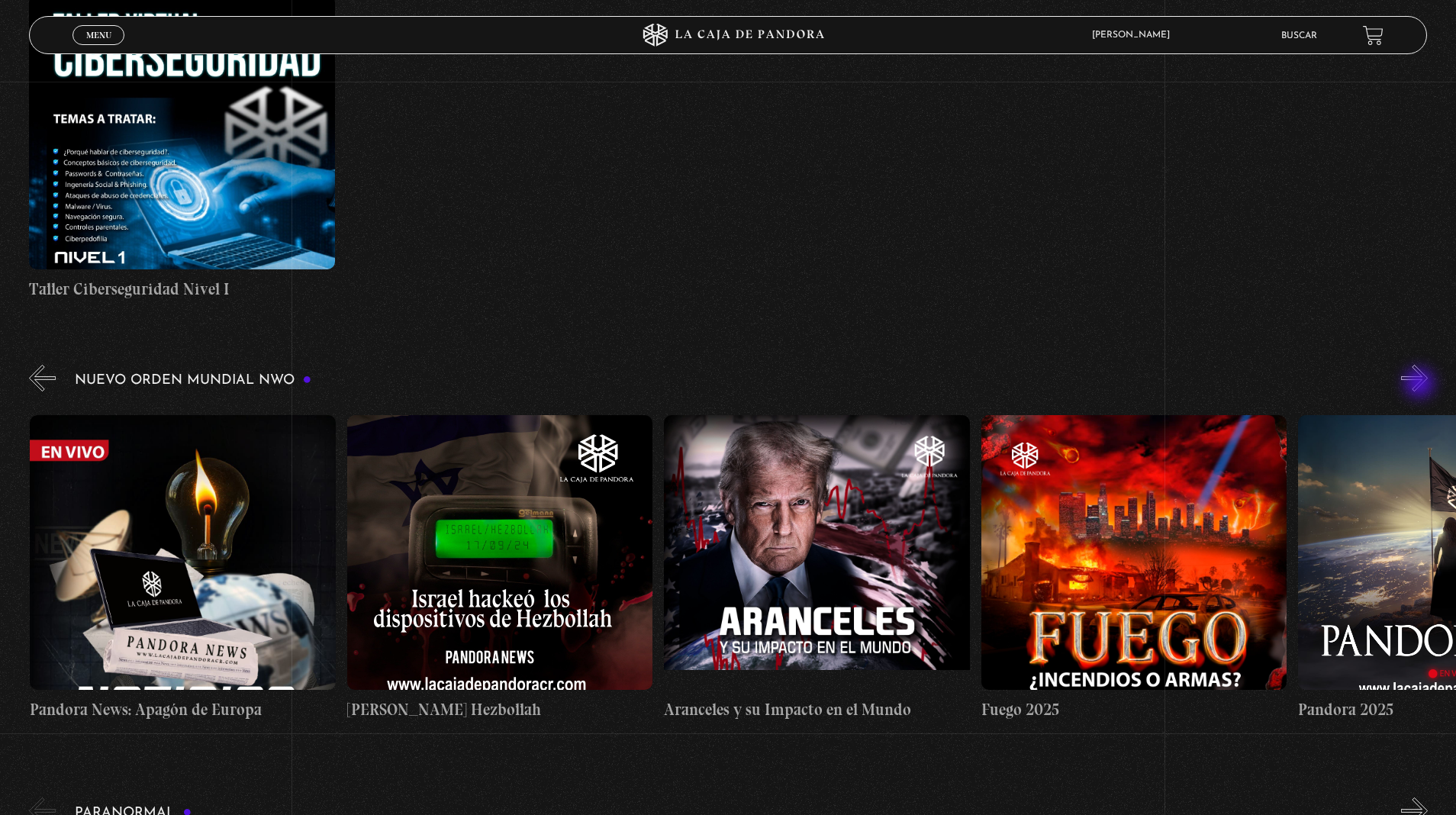
click at [1421, 385] on button "»" at bounding box center [1415, 378] width 27 height 27
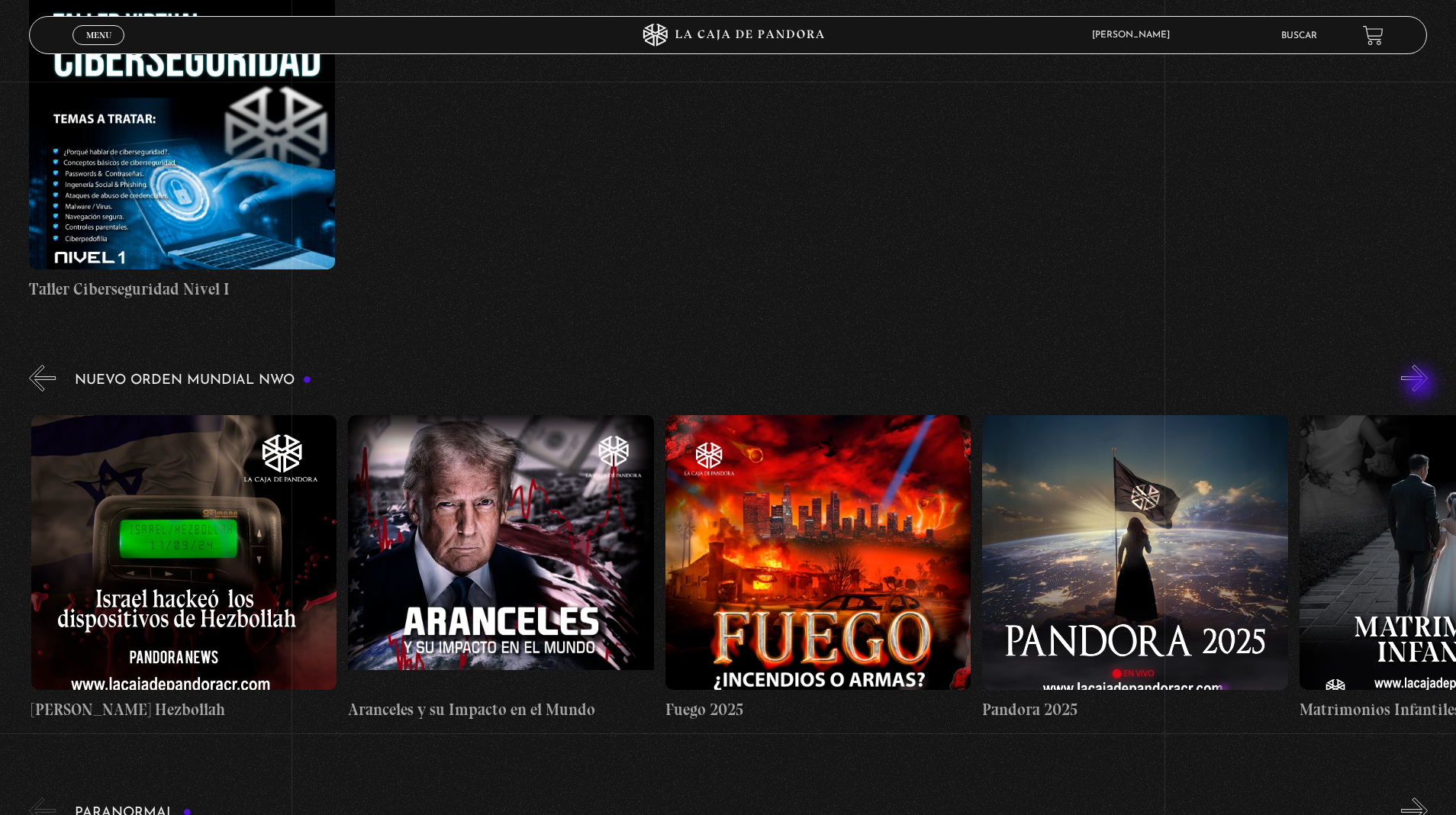
scroll to position [0, 1902]
click at [1421, 371] on button "»" at bounding box center [1415, 378] width 27 height 27
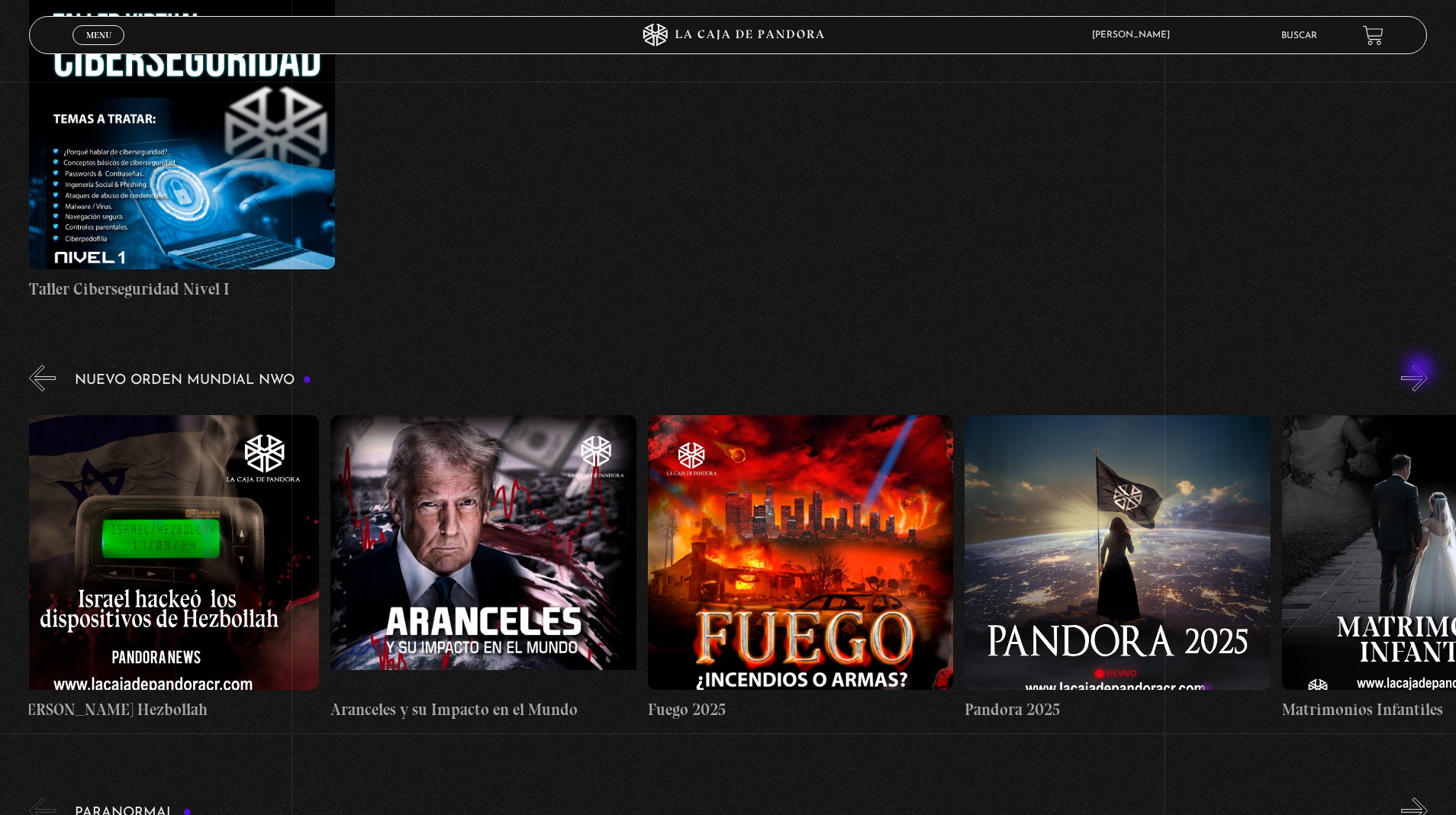
click at [1421, 371] on button "»" at bounding box center [1415, 378] width 27 height 27
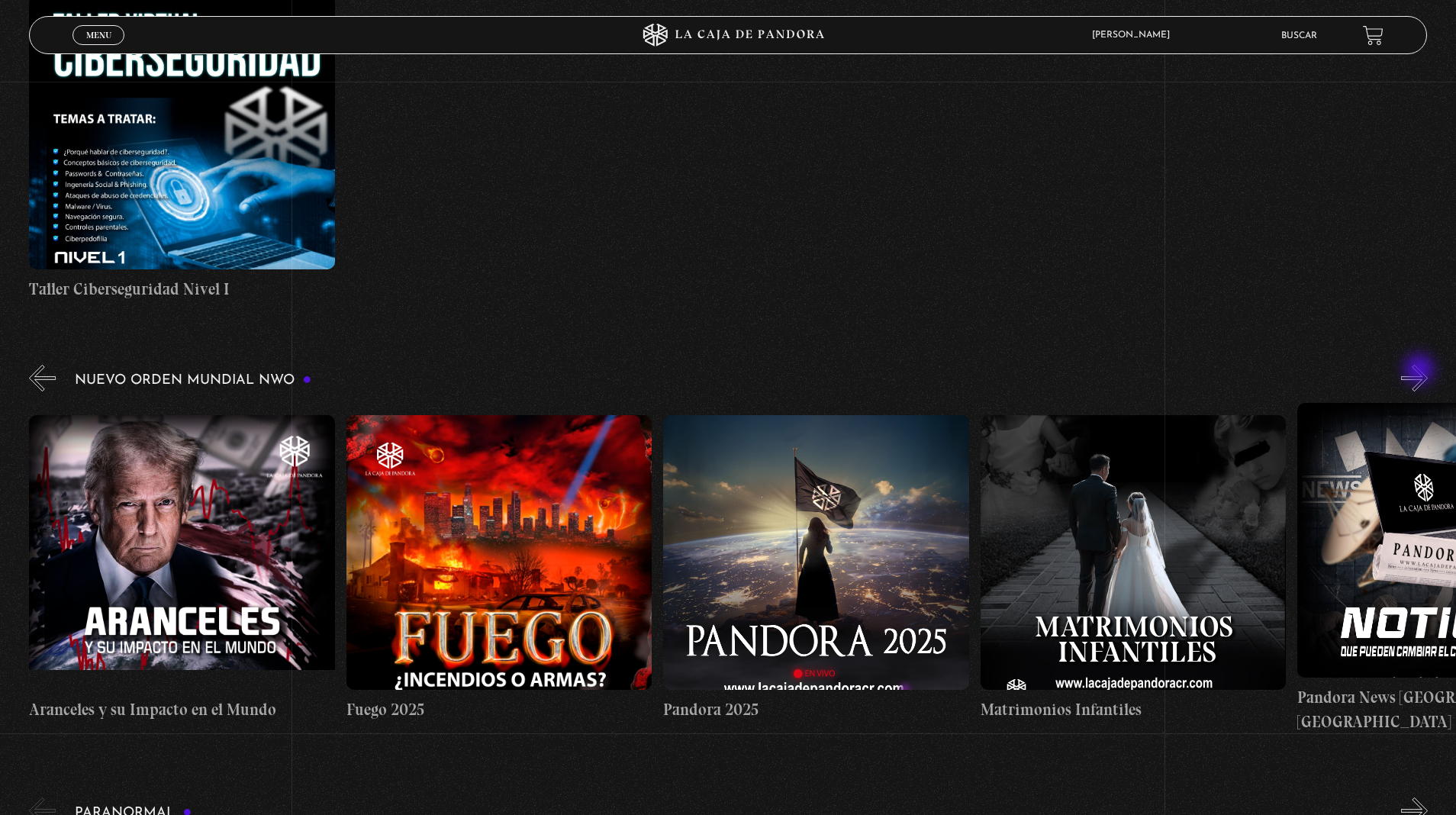
click at [1421, 371] on button "»" at bounding box center [1415, 378] width 27 height 27
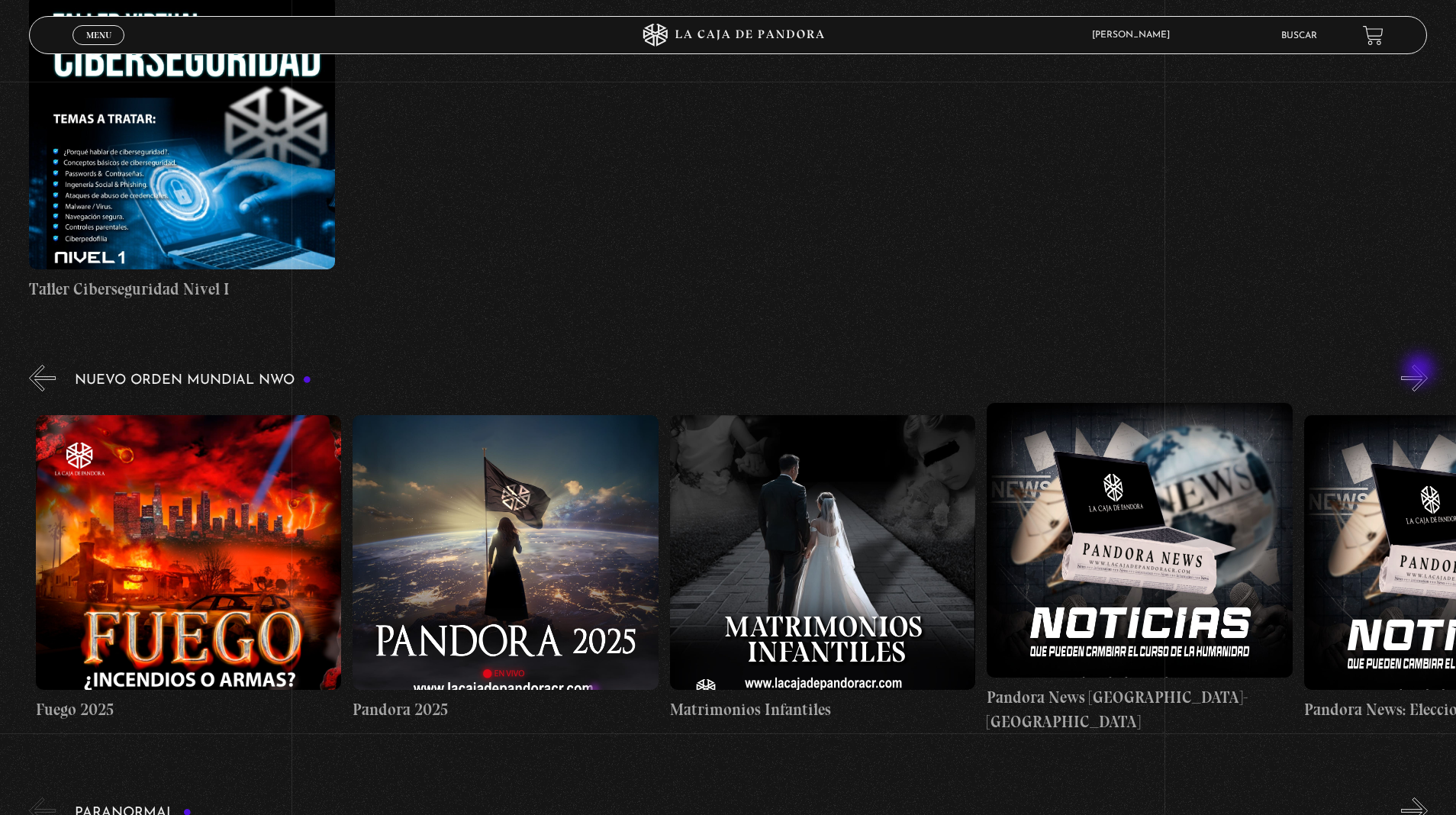
scroll to position [0, 2537]
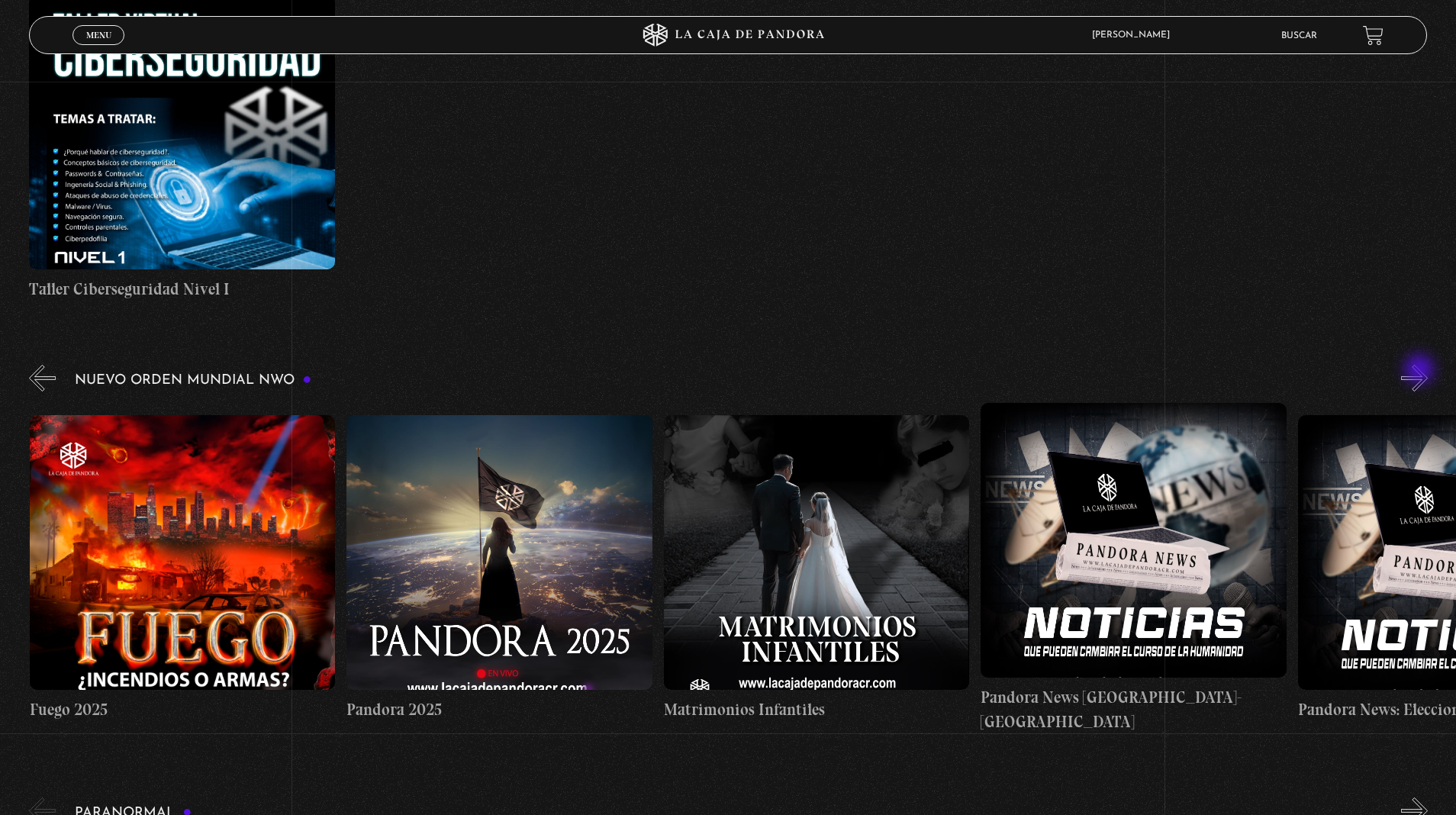
click at [1421, 371] on button "»" at bounding box center [1415, 378] width 27 height 27
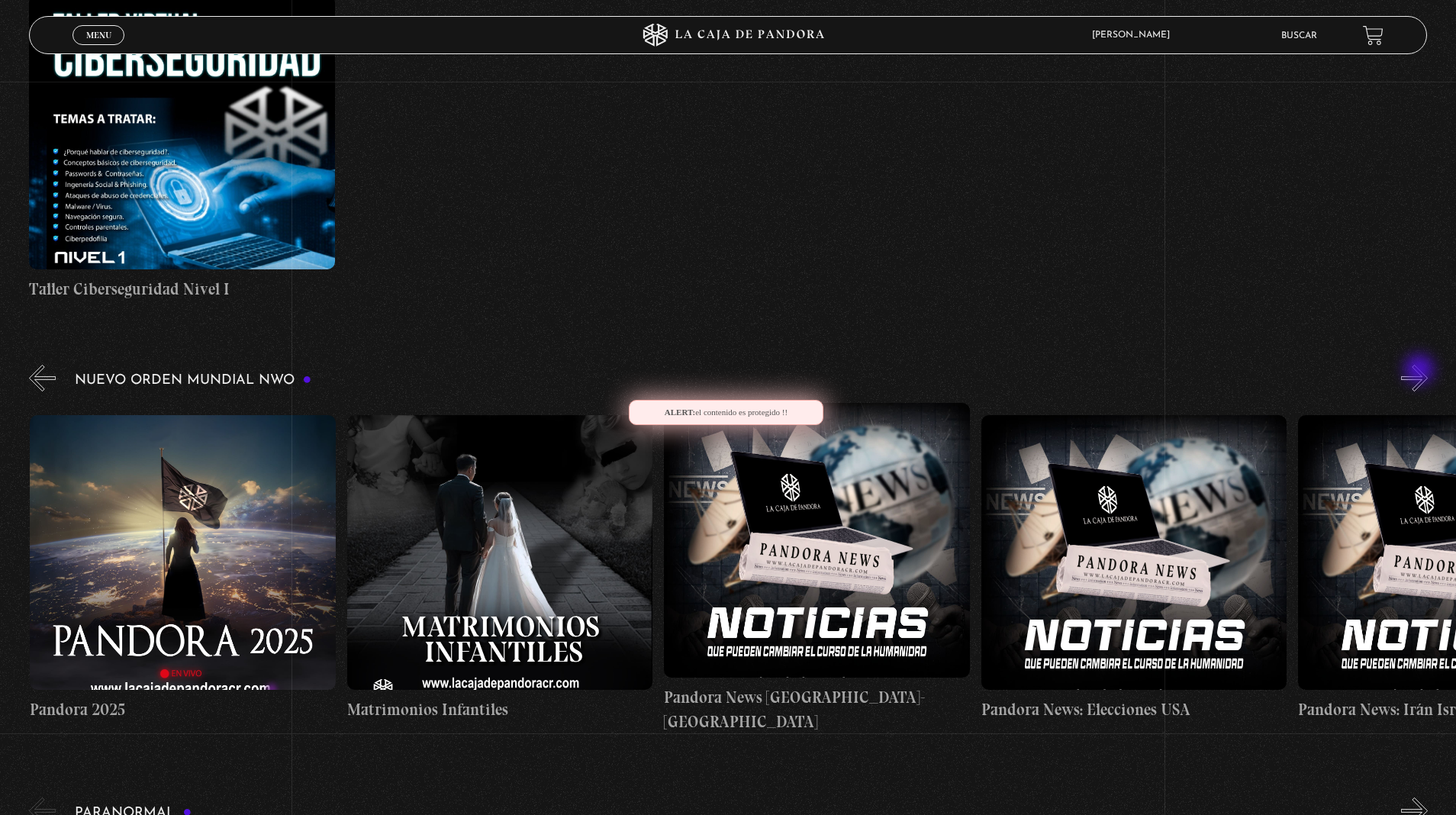
scroll to position [0, 2854]
click at [1421, 371] on button "»" at bounding box center [1415, 378] width 27 height 27
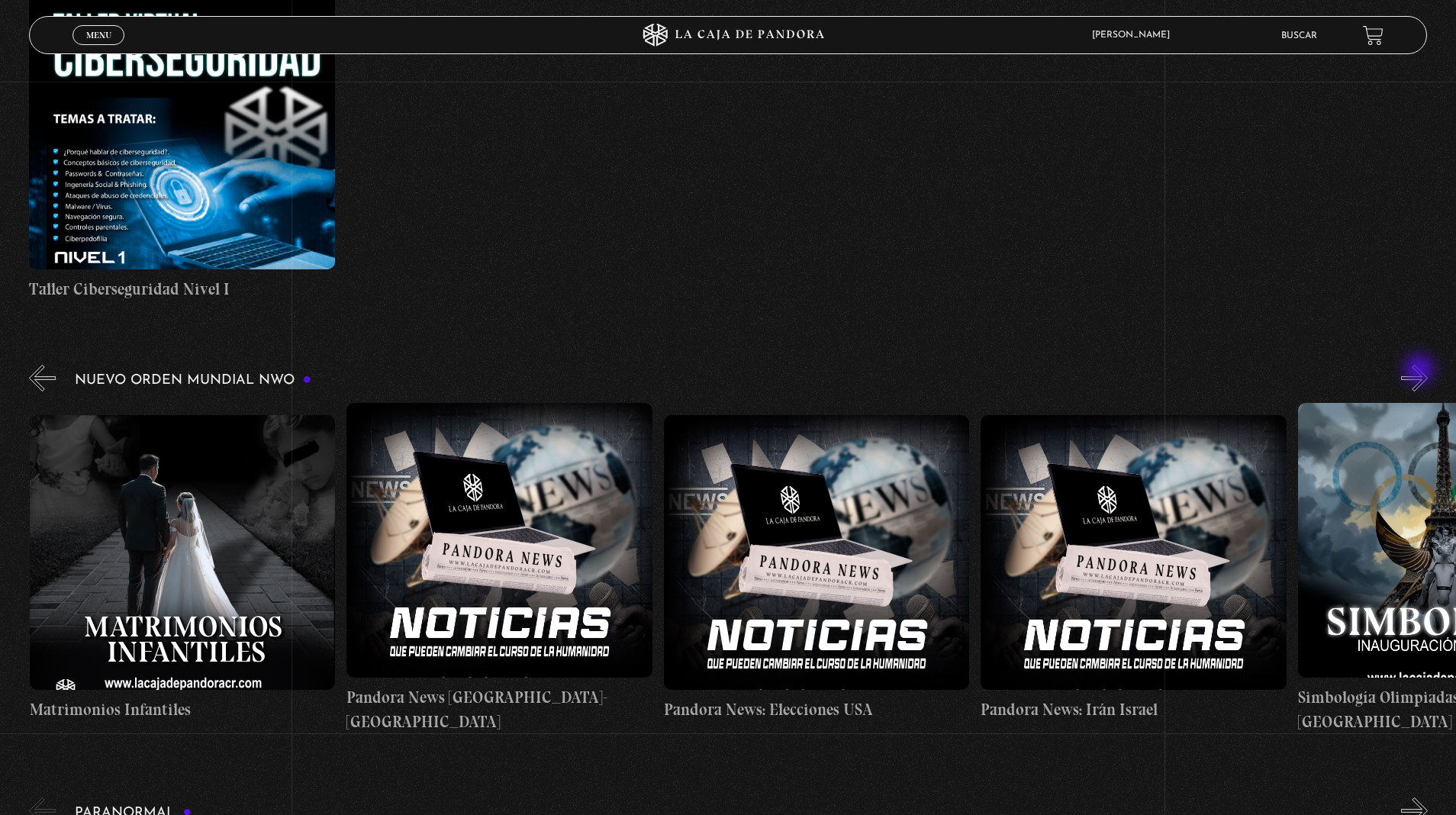
click at [1402, 365] on button "»" at bounding box center [1415, 378] width 27 height 27
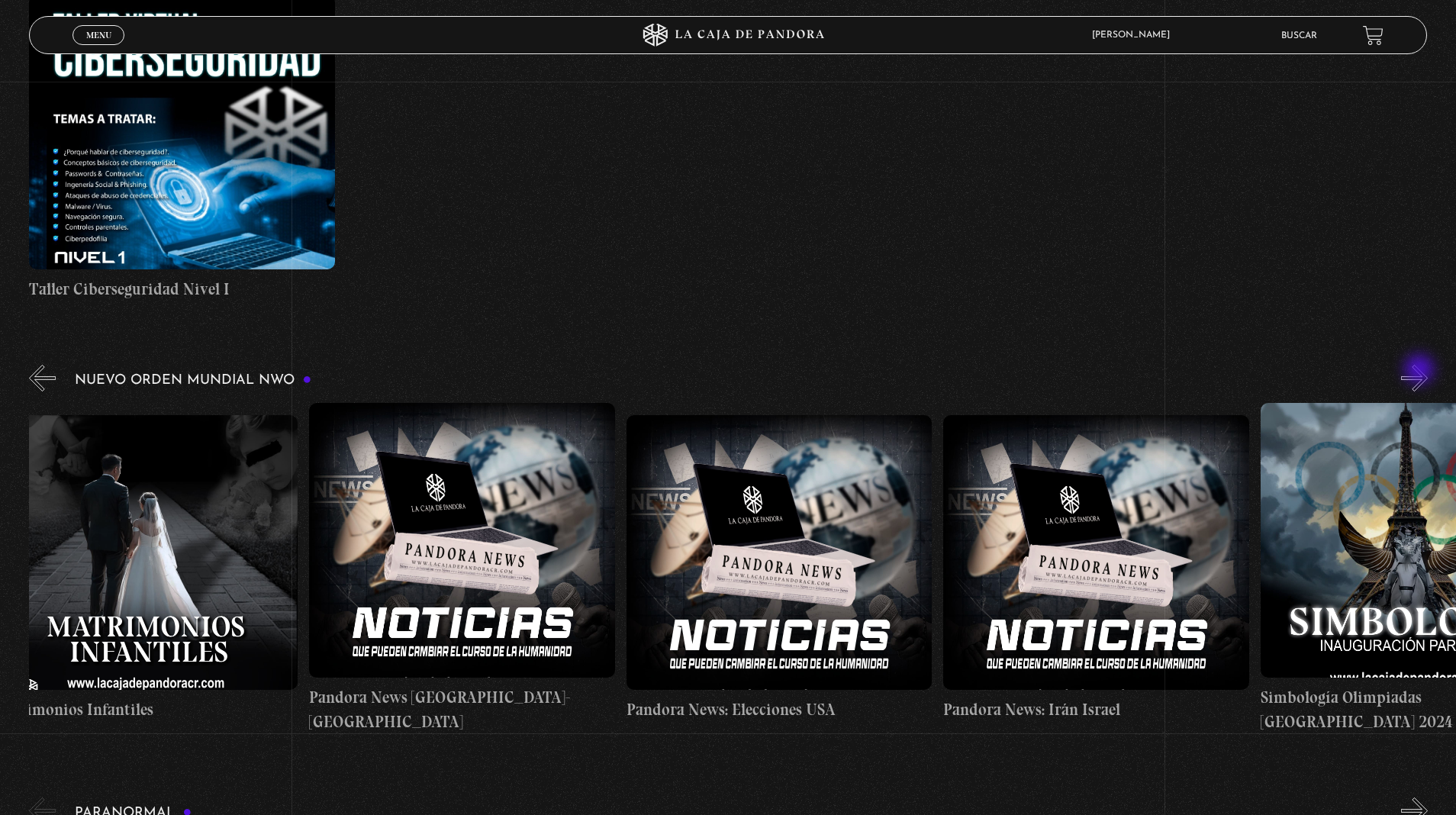
click at [1402, 365] on button "»" at bounding box center [1415, 378] width 27 height 27
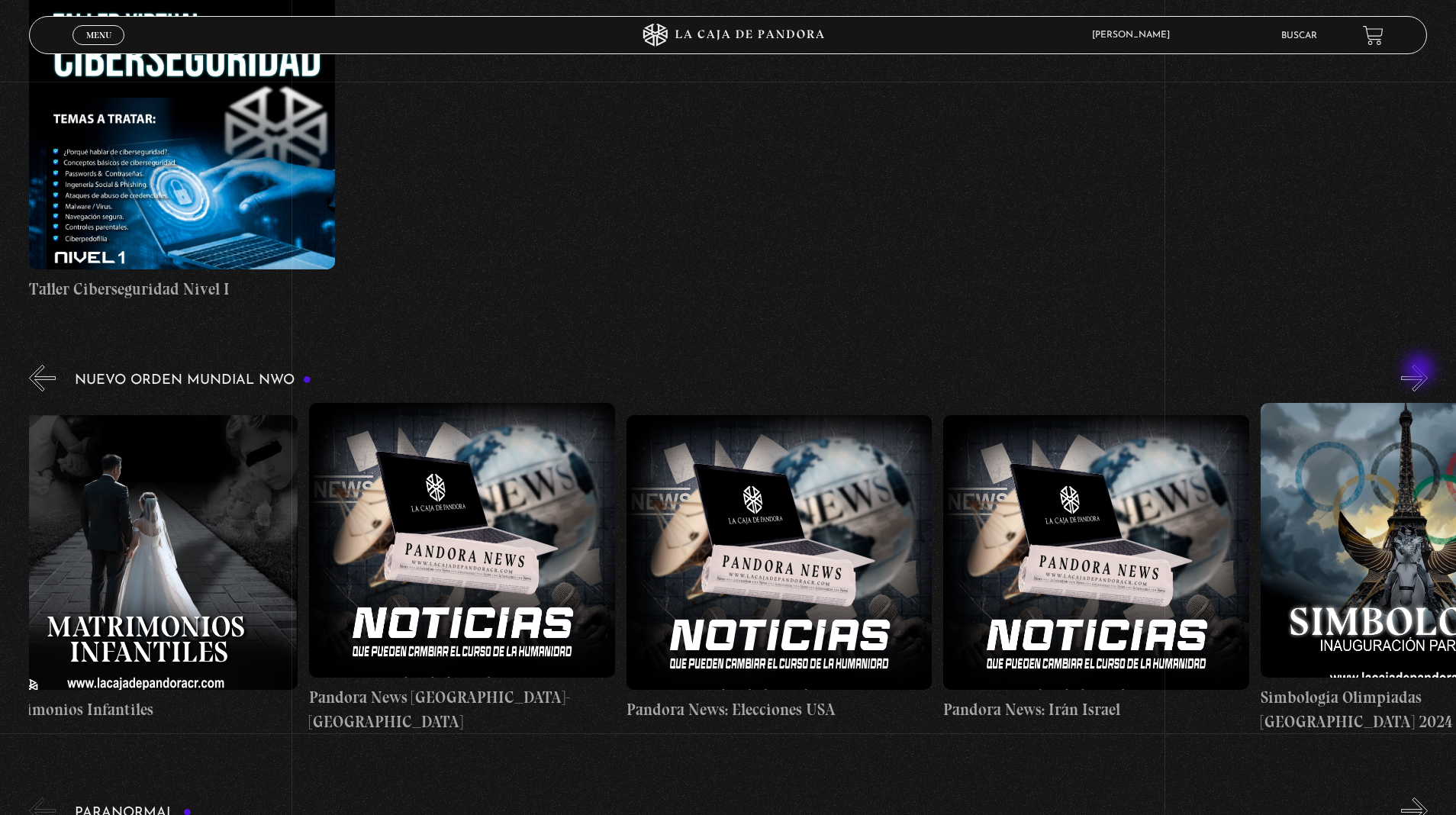
click at [1402, 365] on button "»" at bounding box center [1415, 378] width 27 height 27
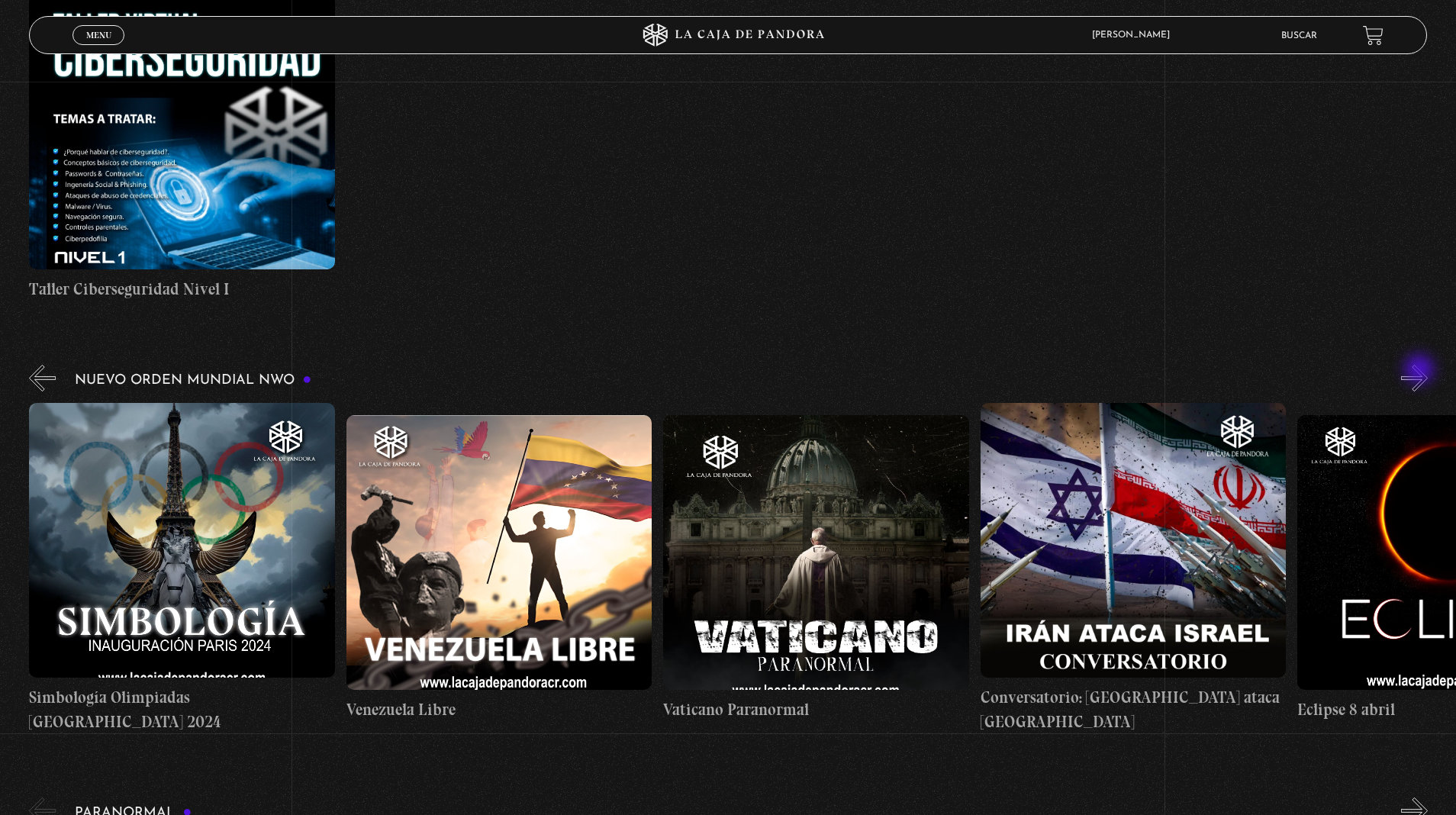
click at [1421, 389] on button "»" at bounding box center [1415, 378] width 27 height 27
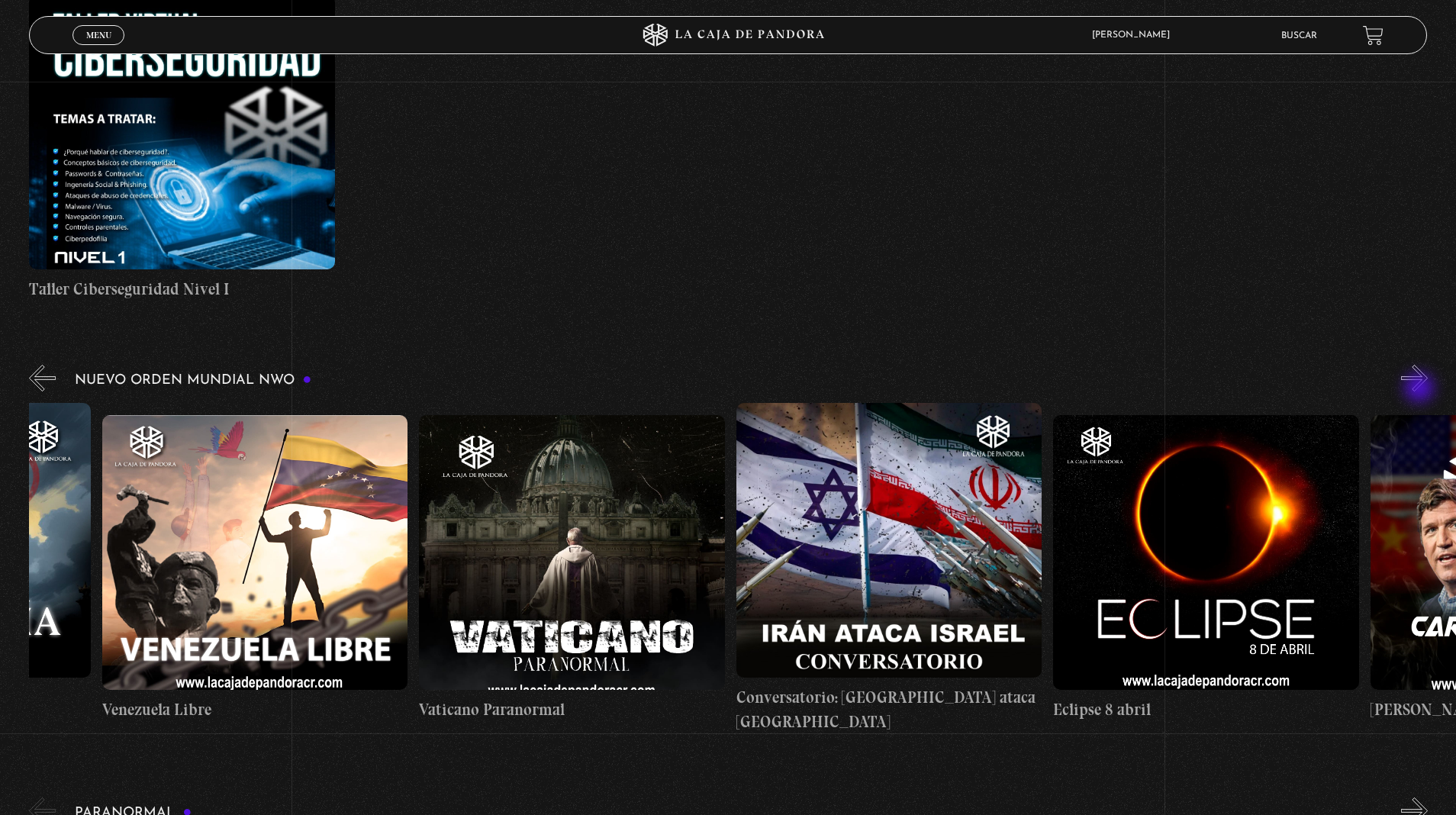
click at [1421, 389] on button "»" at bounding box center [1415, 378] width 27 height 27
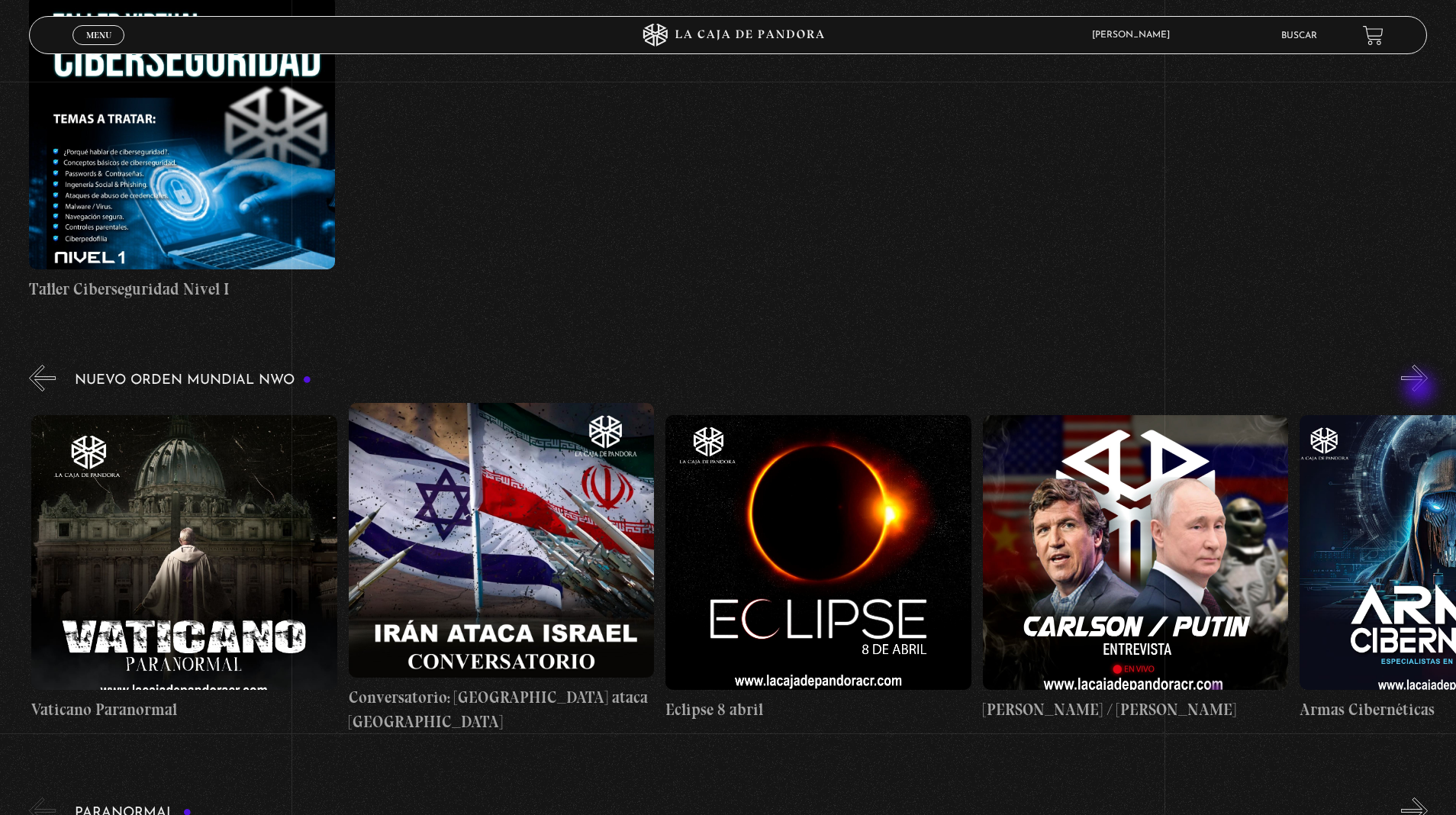
scroll to position [0, 5075]
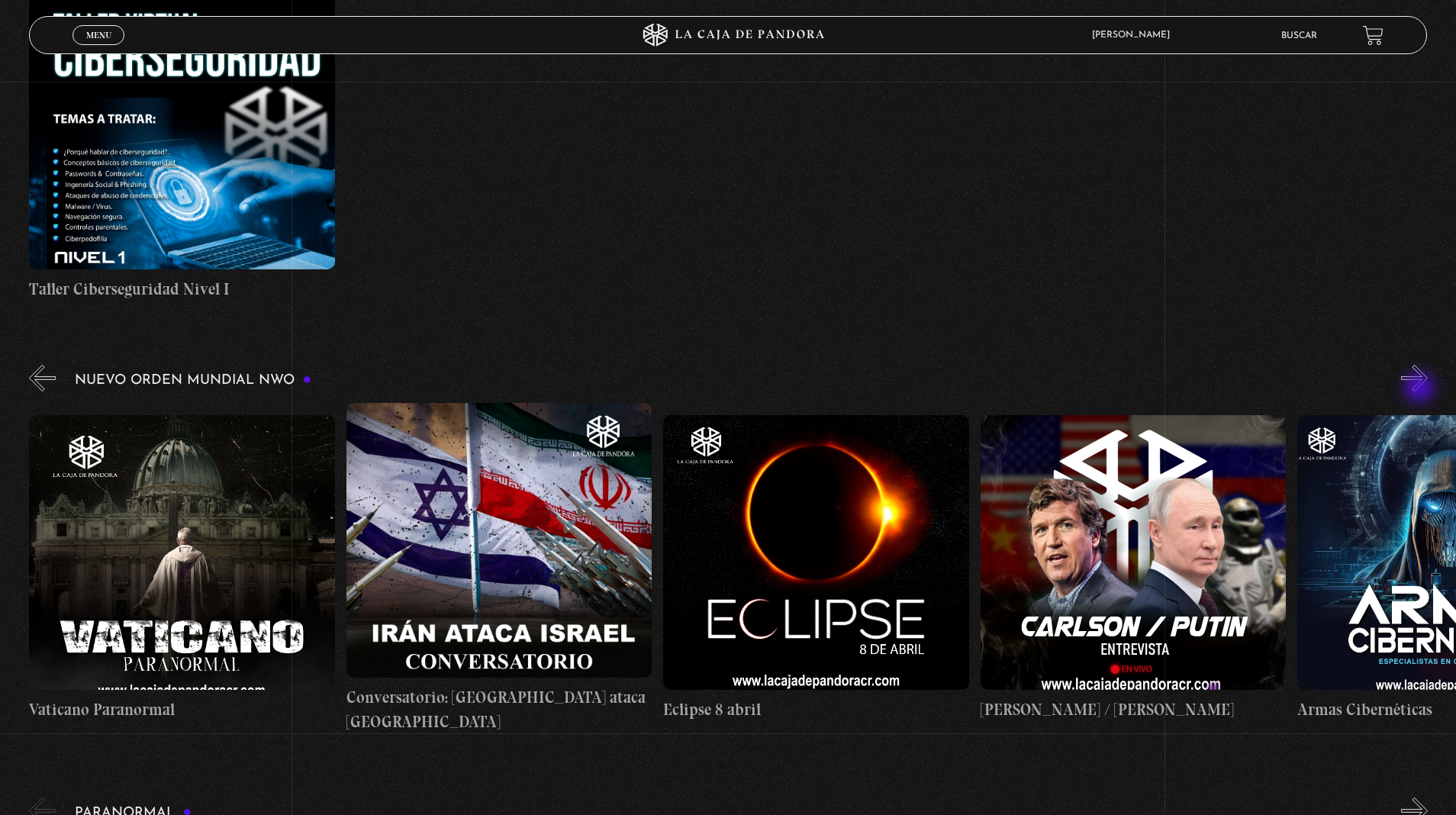
click at [1421, 389] on button "»" at bounding box center [1415, 378] width 27 height 27
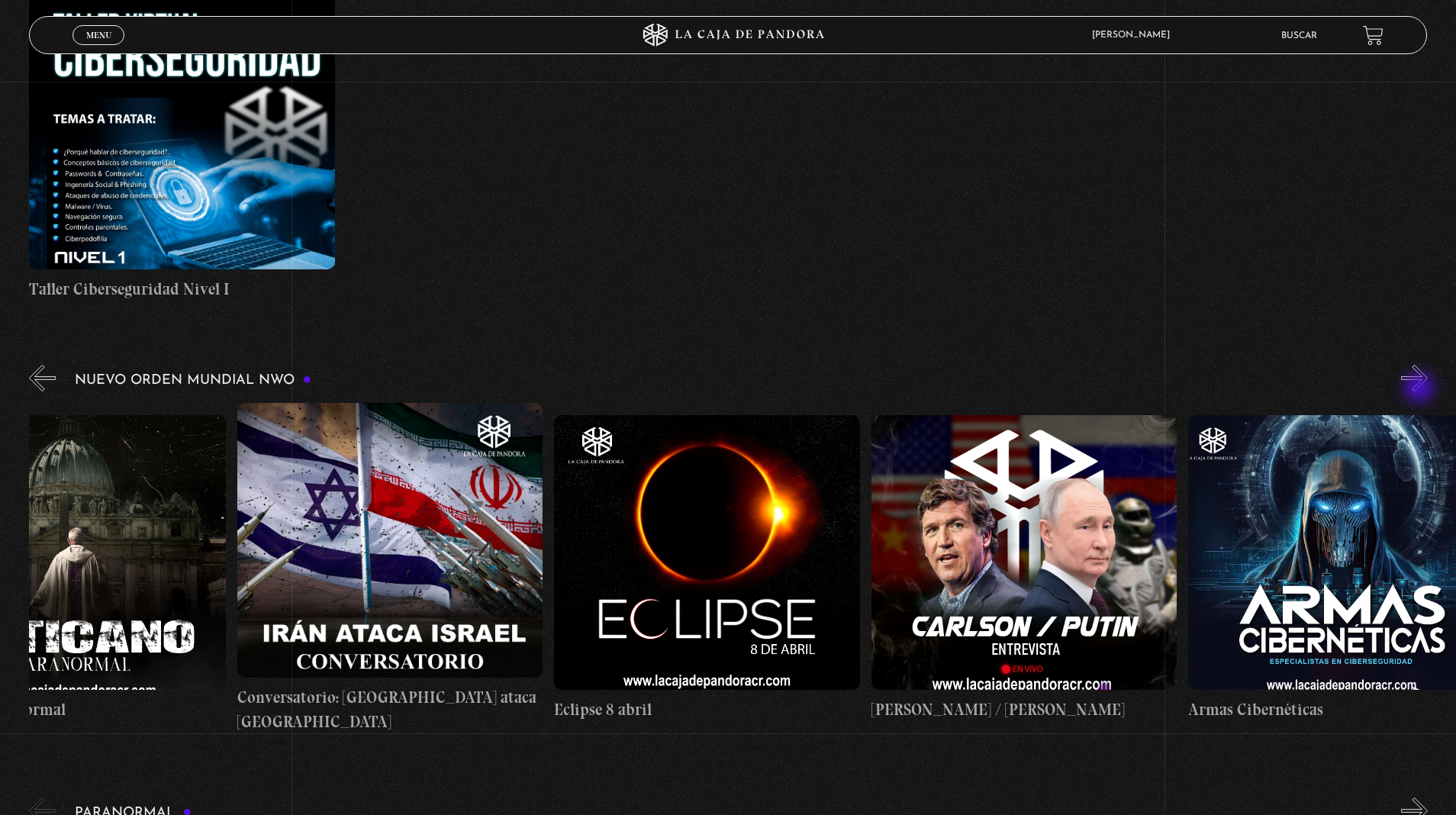
click at [1421, 389] on button "»" at bounding box center [1415, 378] width 27 height 27
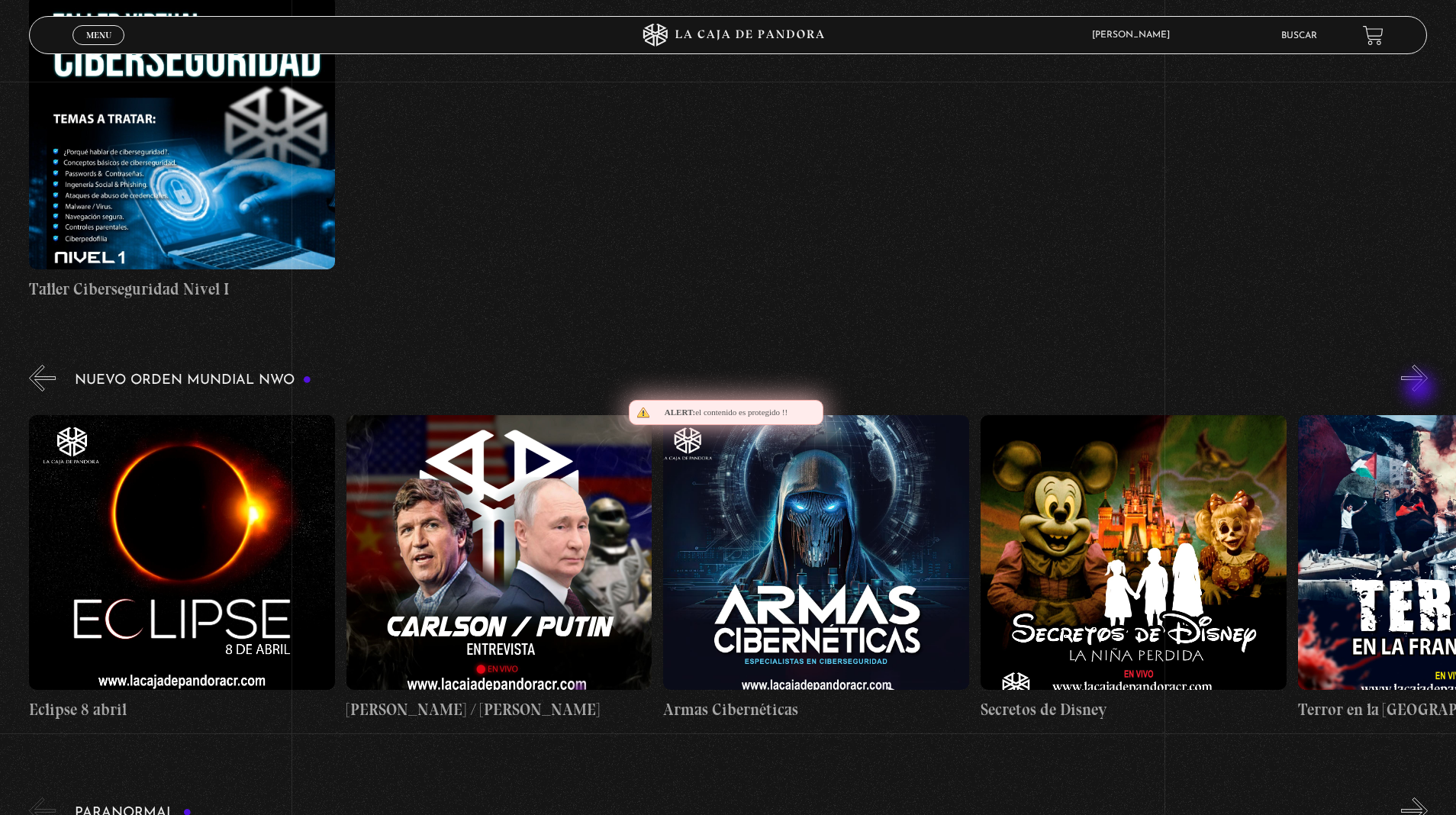
click at [1421, 389] on button "»" at bounding box center [1415, 378] width 27 height 27
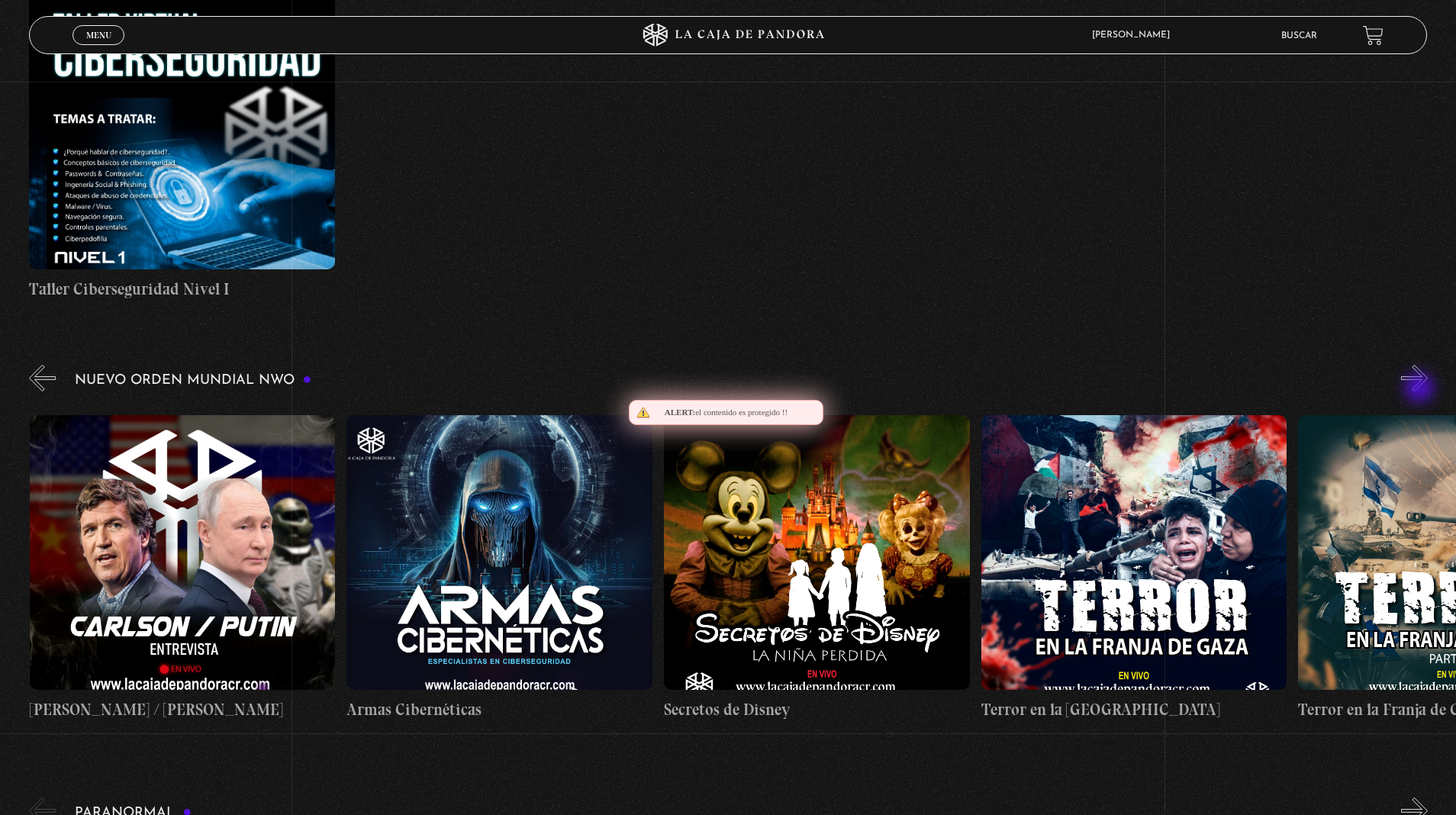
scroll to position [0, 6026]
click at [1202, 524] on figure at bounding box center [1134, 552] width 306 height 275
